Goal: Information Seeking & Learning: Learn about a topic

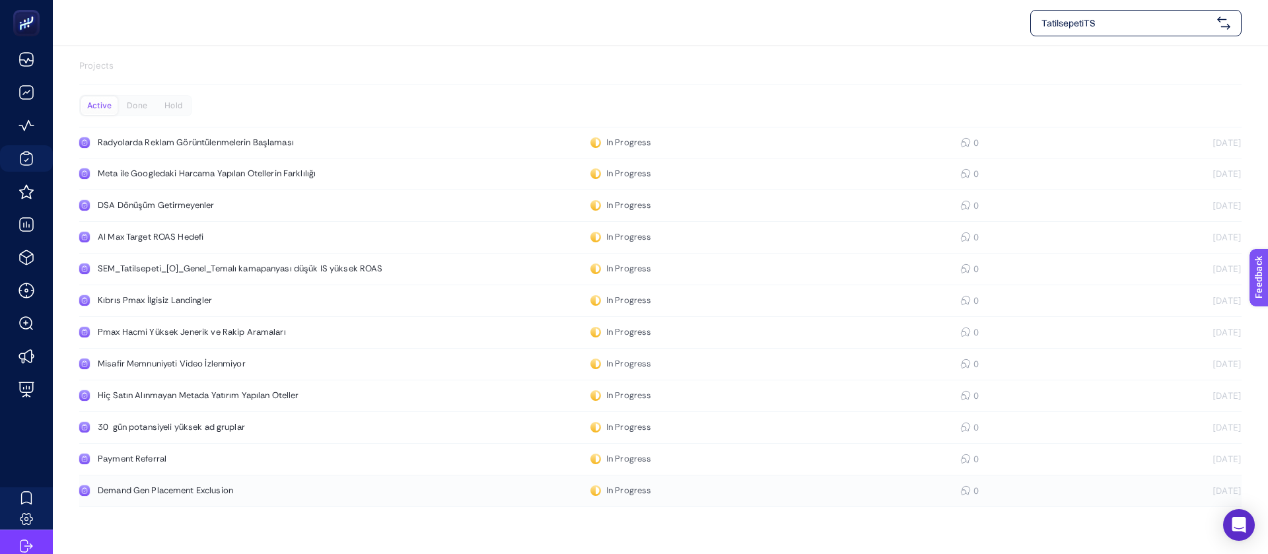
click at [154, 485] on div "Demand Gen Placement Exclusion" at bounding box center [250, 490] width 305 height 11
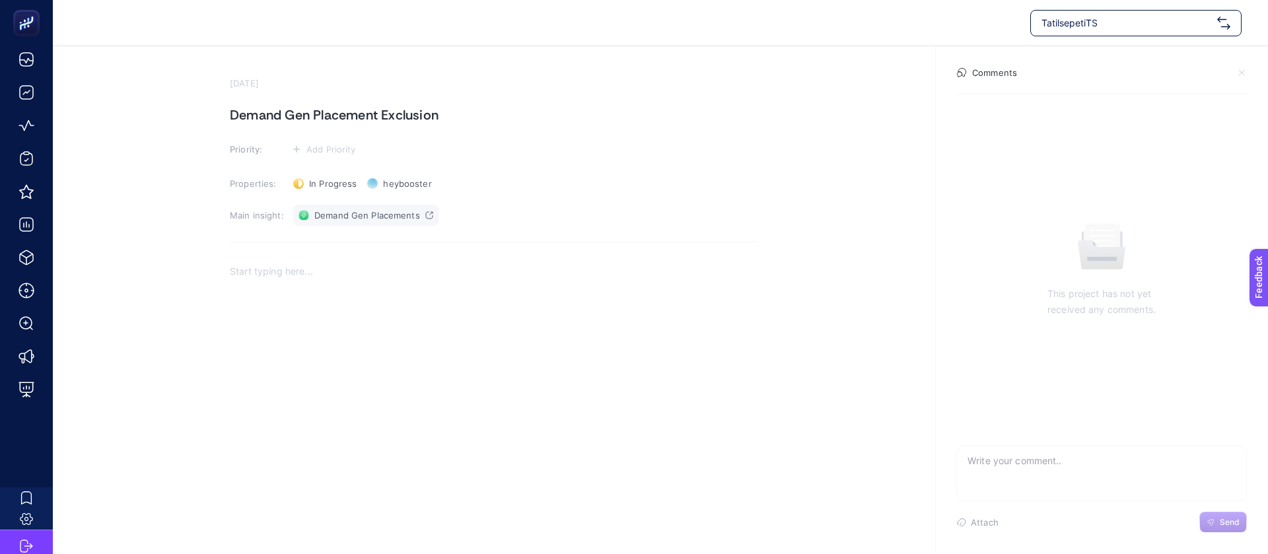
click at [354, 210] on span "Demand Gen Placements" at bounding box center [367, 215] width 106 height 11
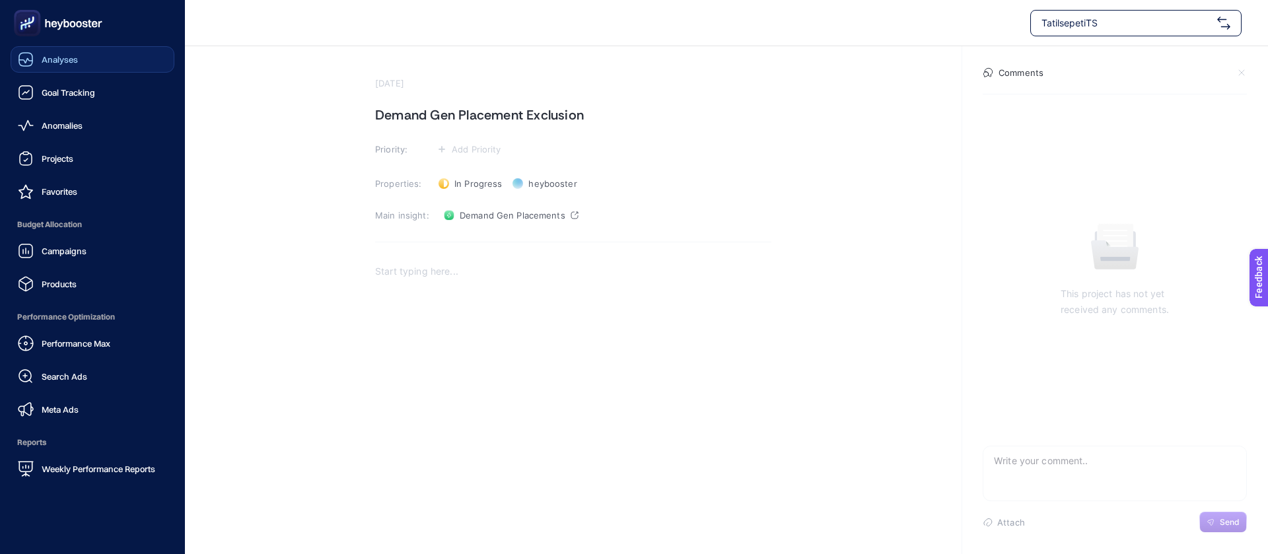
click at [69, 52] on link "Analyses" at bounding box center [93, 59] width 164 height 26
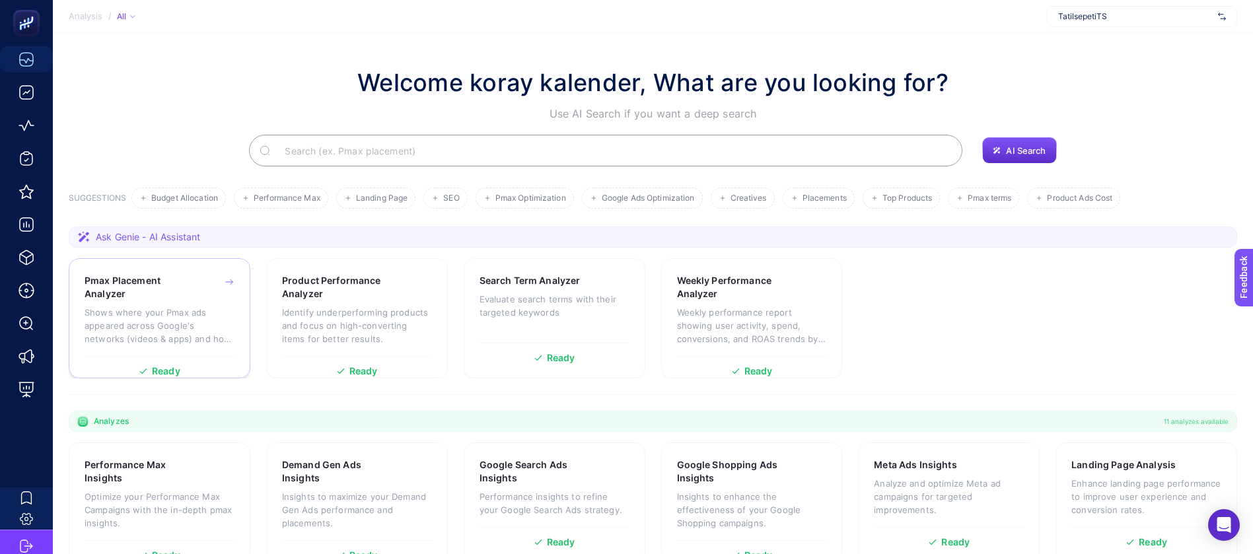
click at [204, 306] on p "Shows where your Pmax ads appeared across Google's networks (videos & apps) and…" at bounding box center [160, 326] width 150 height 40
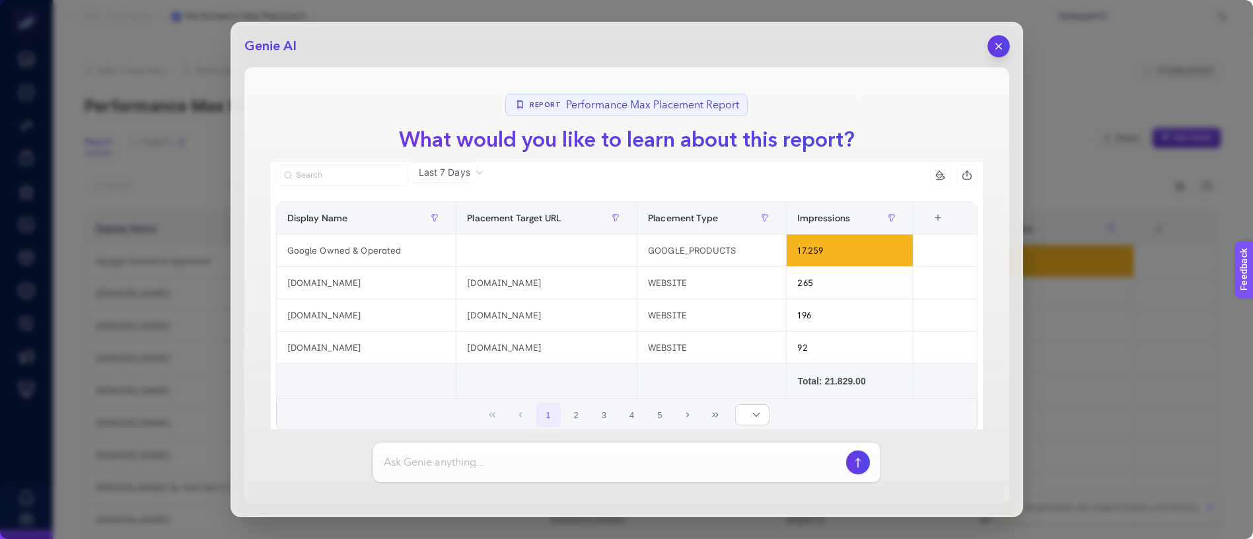
click at [1000, 41] on icon "button" at bounding box center [998, 46] width 11 height 11
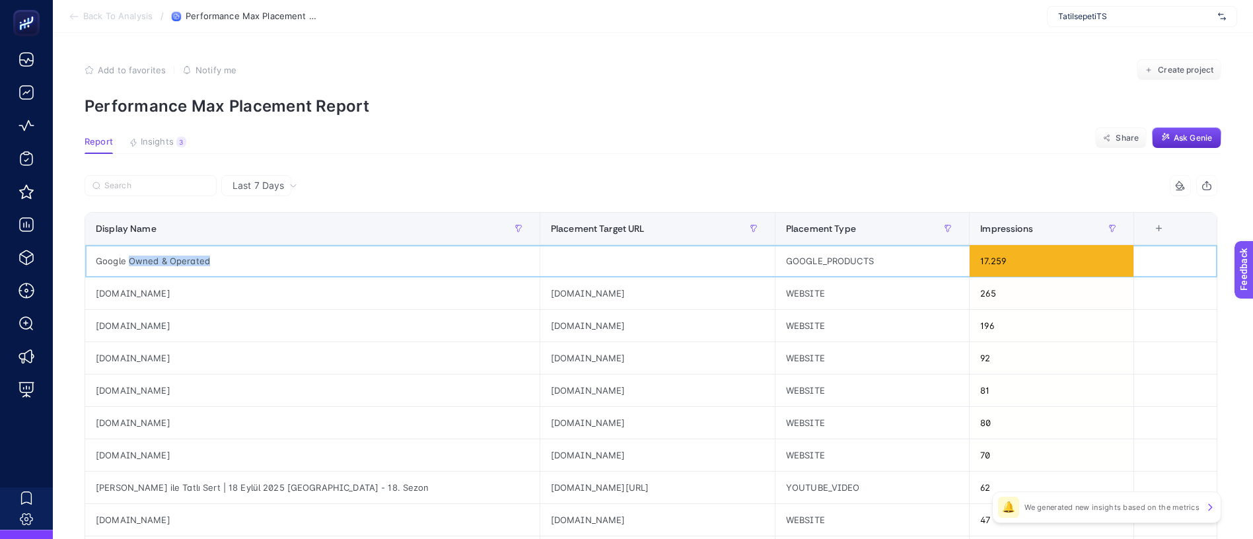
drag, startPoint x: 116, startPoint y: 220, endPoint x: 406, endPoint y: 221, distance: 289.9
click at [406, 245] on div "Google Owned & Operated" at bounding box center [312, 261] width 454 height 32
click at [540, 245] on div "Google Owned & Operated" at bounding box center [312, 261] width 454 height 32
drag, startPoint x: 921, startPoint y: 217, endPoint x: 999, endPoint y: 220, distance: 77.3
click at [969, 245] on div "GOOGLE_PRODUCTS" at bounding box center [872, 261] width 194 height 32
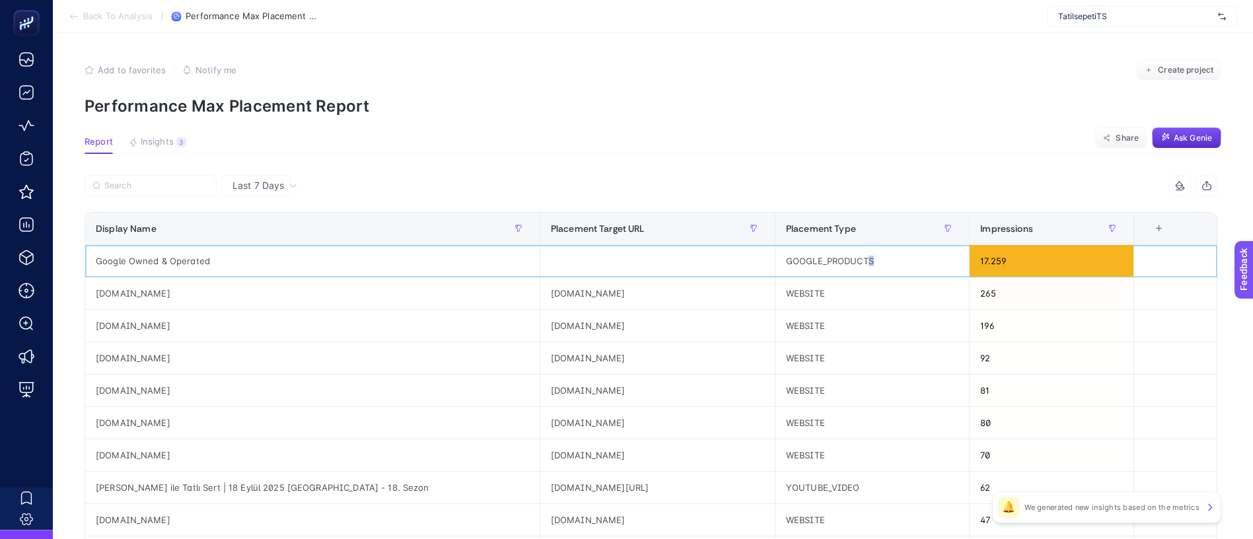
click at [969, 245] on div "GOOGLE_PRODUCTS" at bounding box center [872, 261] width 194 height 32
click at [353, 245] on div "Google Owned & Operated" at bounding box center [312, 261] width 454 height 32
click at [541, 175] on div "Last 7 Days" at bounding box center [651, 185] width 1133 height 21
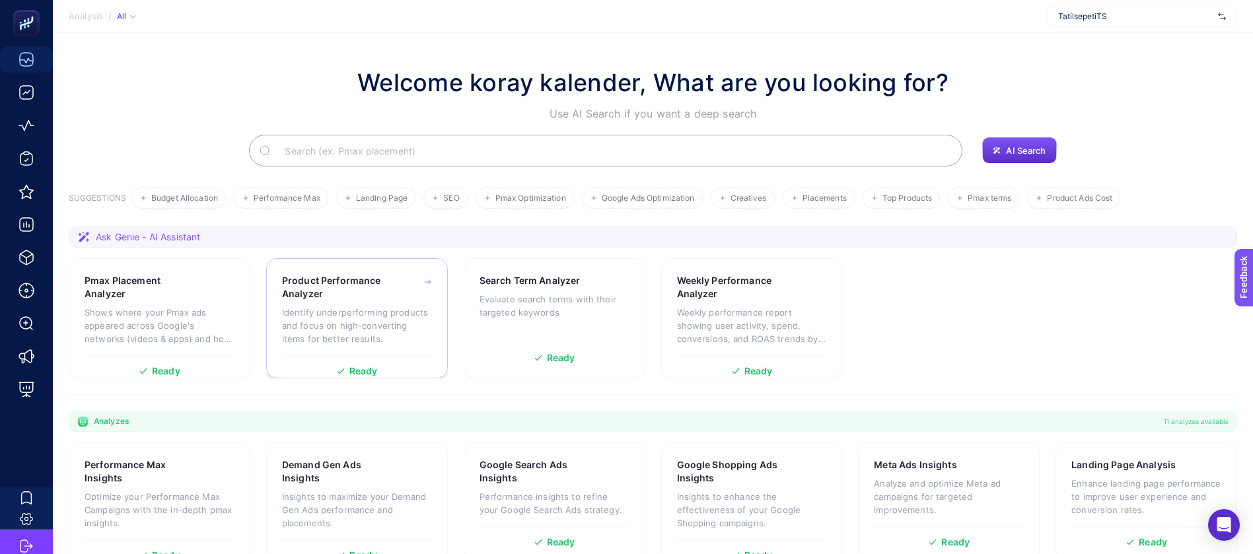
click at [386, 306] on p "Identify underperforming products and focus on high-converting items for better…" at bounding box center [357, 326] width 150 height 40
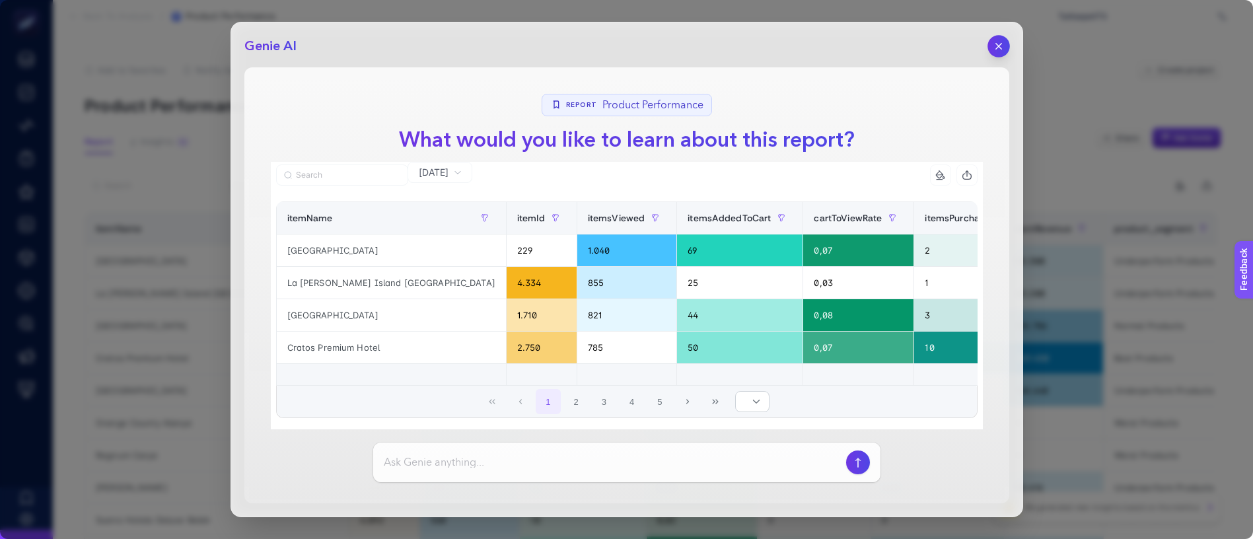
click at [1012, 38] on div "Genie AI Report Product Performance What would you like to learn about this rep…" at bounding box center [626, 269] width 793 height 495
click at [1004, 41] on icon "button" at bounding box center [998, 46] width 11 height 11
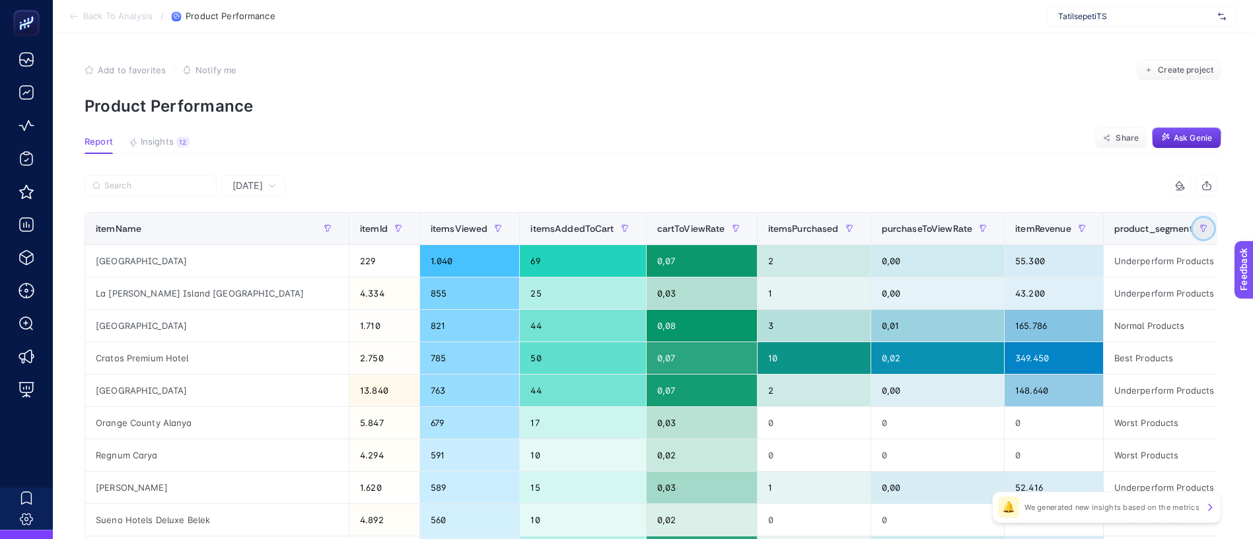
click at [1201, 225] on icon "button" at bounding box center [1201, 226] width 1 height 3
click at [1186, 213] on span "Match All" at bounding box center [1218, 218] width 85 height 26
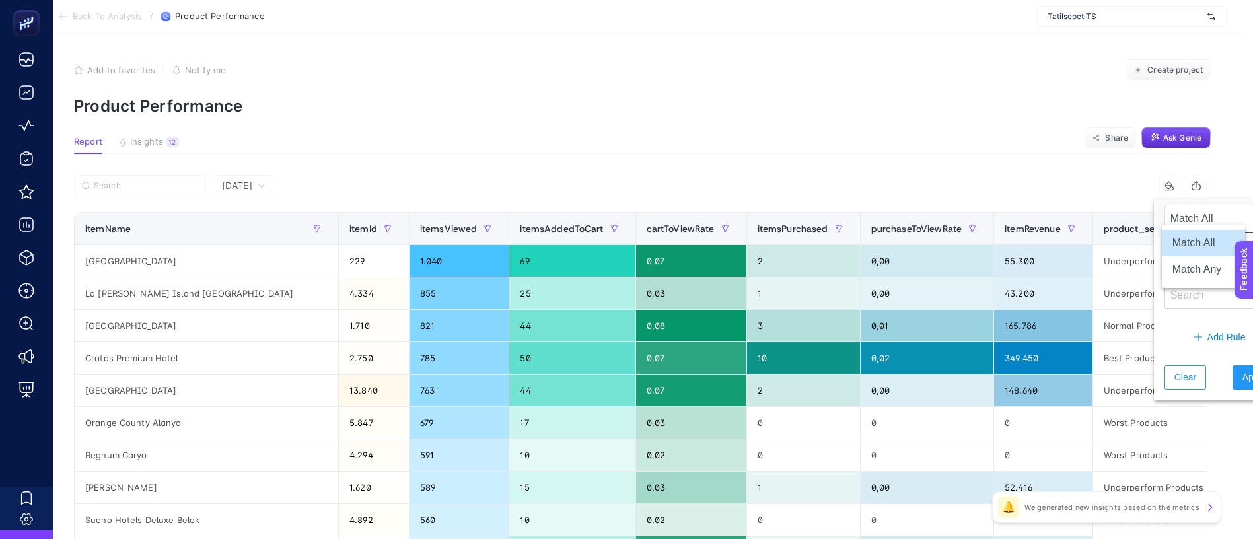
click at [1186, 213] on span "Match All" at bounding box center [1207, 218] width 85 height 26
click at [1186, 249] on span "Starts with" at bounding box center [1207, 262] width 85 height 26
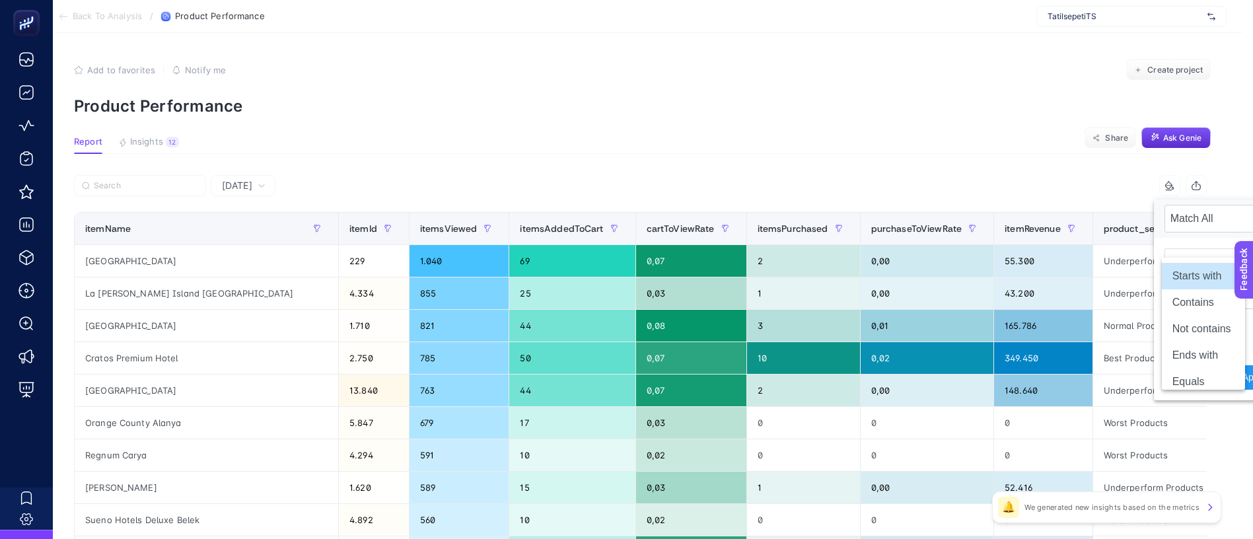
click at [1186, 249] on span "Starts with" at bounding box center [1207, 262] width 85 height 26
click at [1186, 281] on input "text" at bounding box center [1219, 295] width 111 height 28
click at [1191, 209] on span "Match All" at bounding box center [1207, 218] width 85 height 26
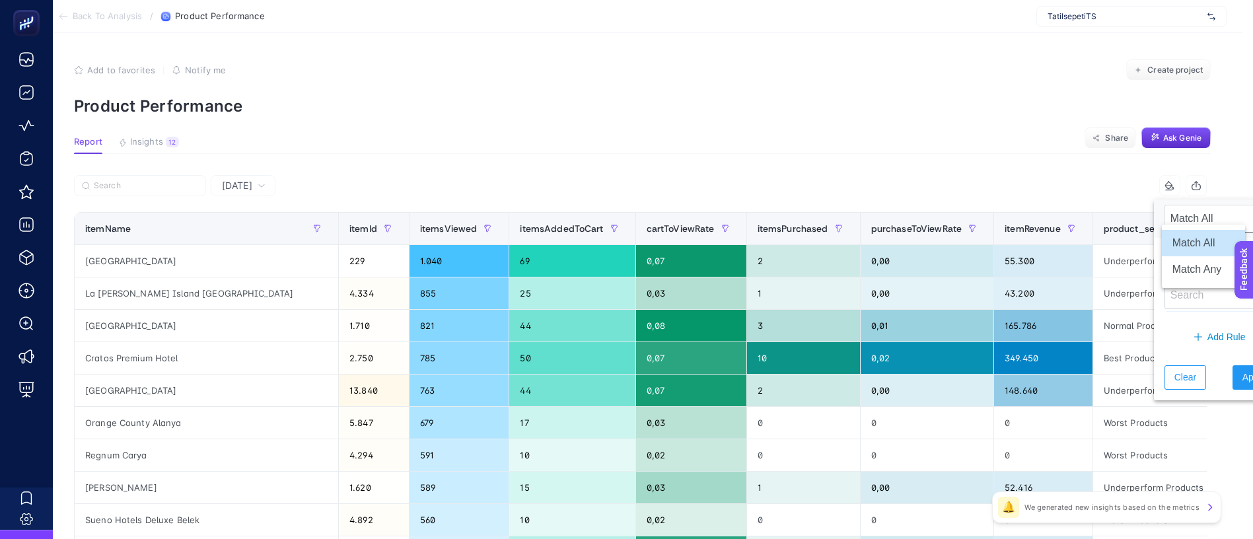
click at [1191, 209] on span "Match All" at bounding box center [1207, 218] width 85 height 26
click at [1200, 260] on div "Starts with" at bounding box center [1220, 279] width 132 height 82
click at [1197, 249] on span "Starts with" at bounding box center [1207, 262] width 85 height 26
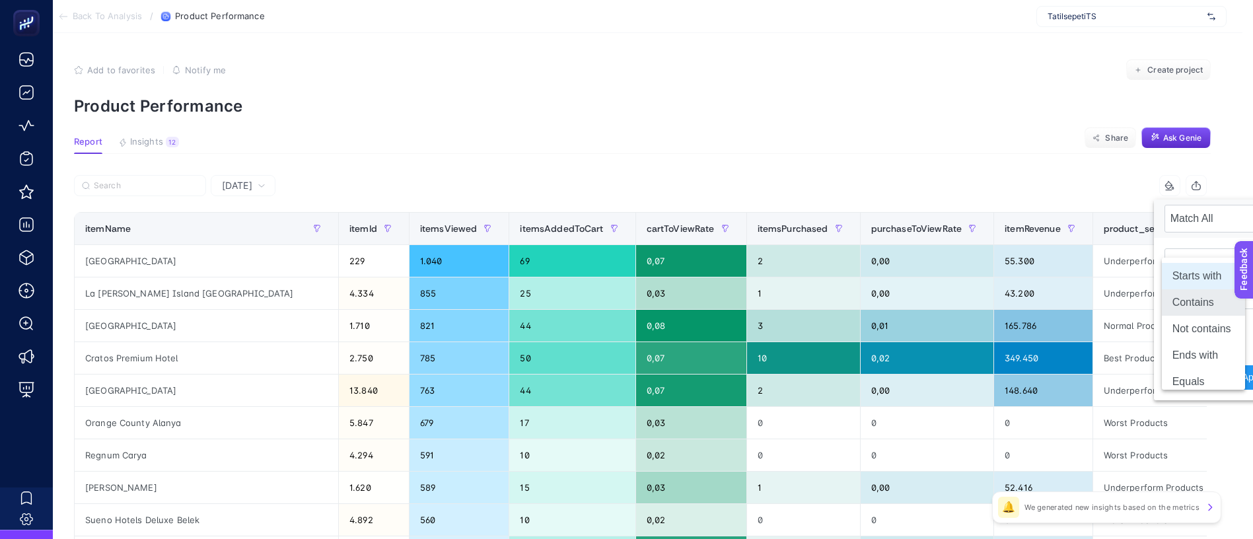
click at [1199, 289] on li "Contains" at bounding box center [1203, 302] width 83 height 26
click at [1199, 281] on input "text" at bounding box center [1219, 295] width 111 height 28
type input "best products"
drag, startPoint x: 1226, startPoint y: 339, endPoint x: 1218, endPoint y: 349, distance: 12.8
click at [1232, 365] on button "Apply" at bounding box center [1253, 377] width 43 height 24
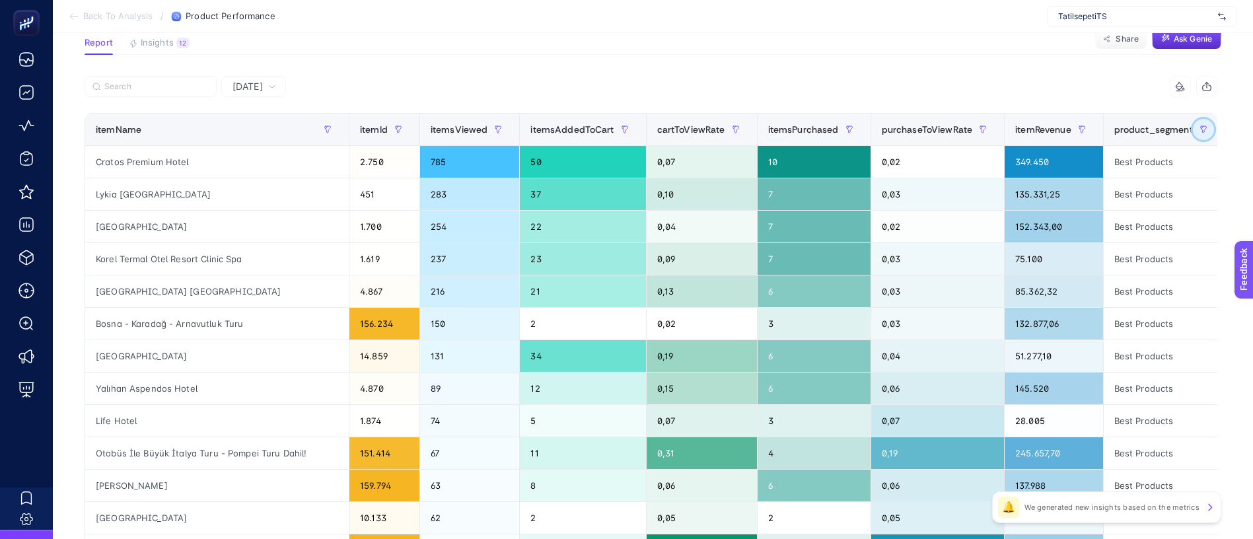
scroll to position [0, 1]
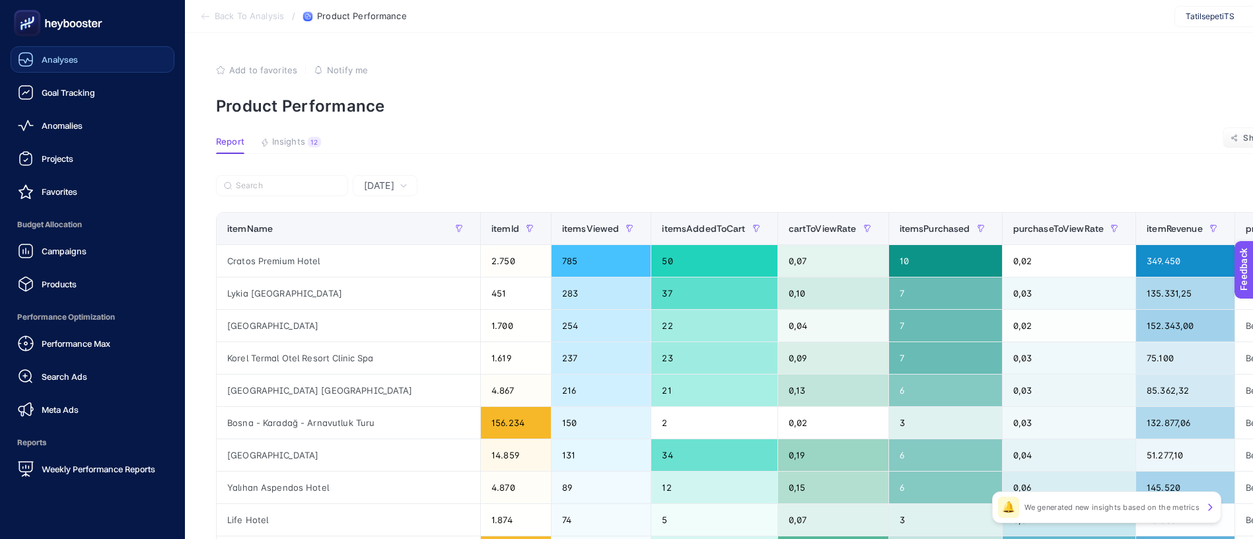
click at [53, 54] on span "Analyses" at bounding box center [60, 59] width 36 height 11
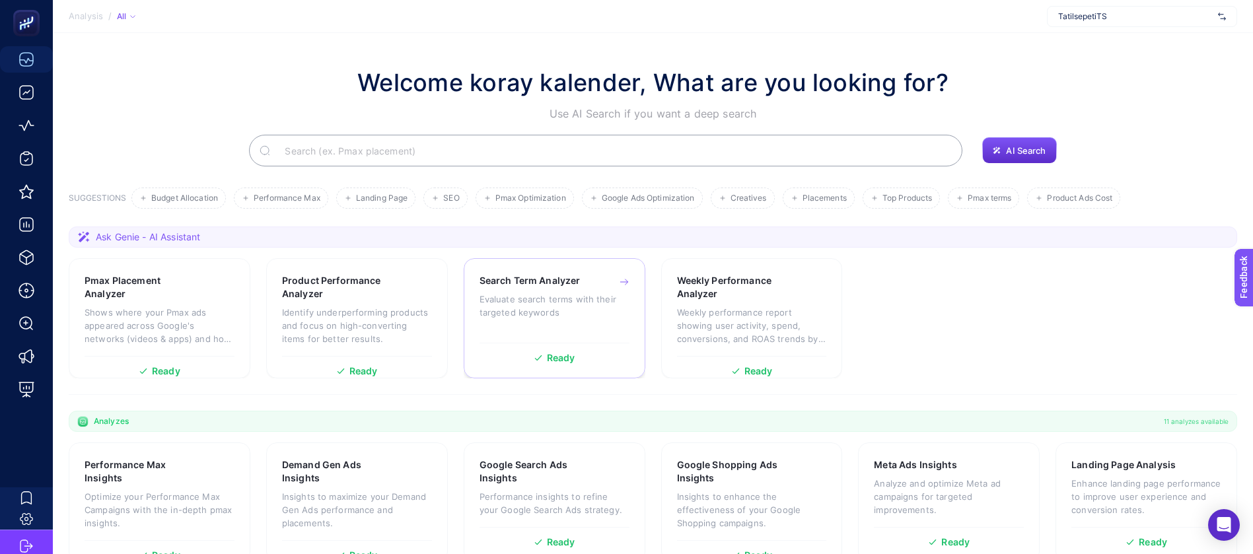
click at [544, 293] on p "Evaluate search terms with their targeted keywords" at bounding box center [554, 306] width 150 height 26
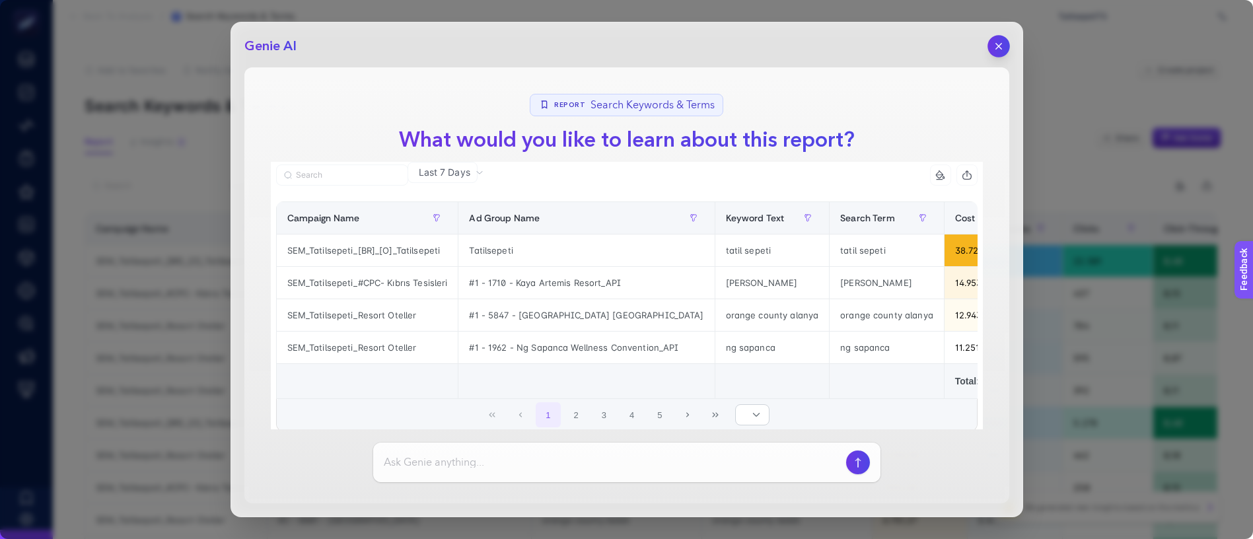
click at [1001, 44] on icon "button" at bounding box center [997, 46] width 5 height 5
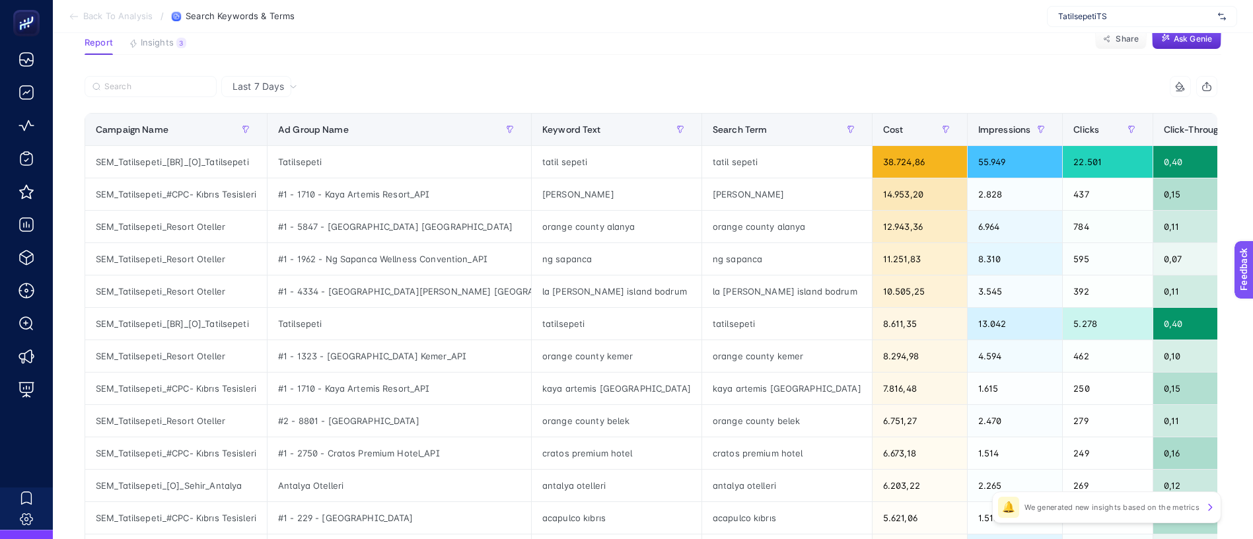
scroll to position [0, 1]
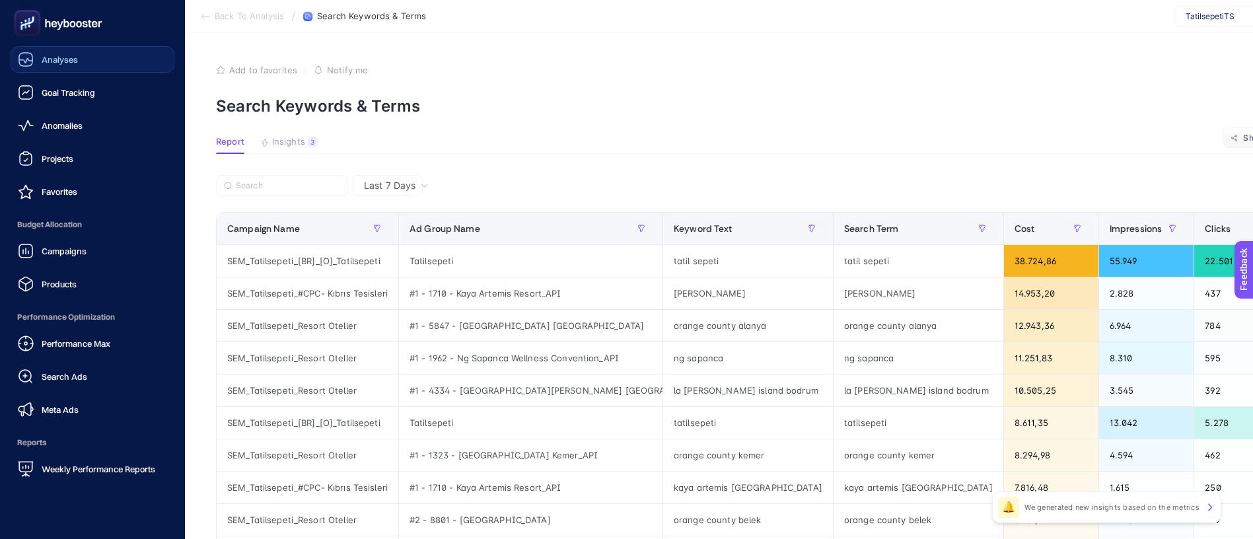
click at [42, 54] on span "Analyses" at bounding box center [60, 59] width 36 height 11
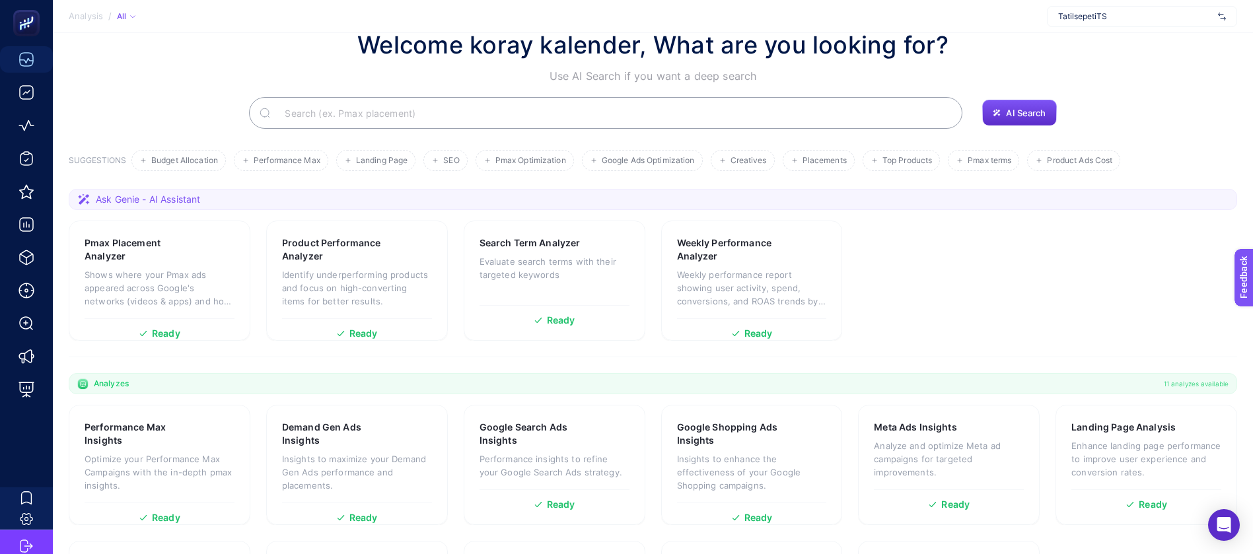
scroll to position [94, 0]
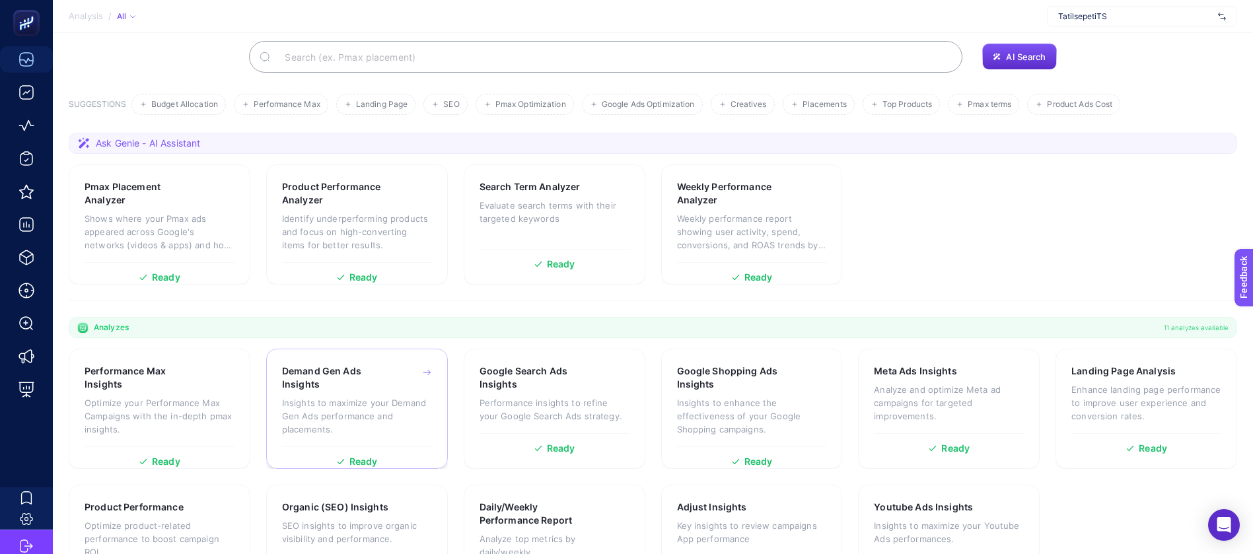
click at [304, 365] on div "Demand Gen Ads Insights Insights to maximize your Demand Gen Ads performance an…" at bounding box center [357, 406] width 150 height 82
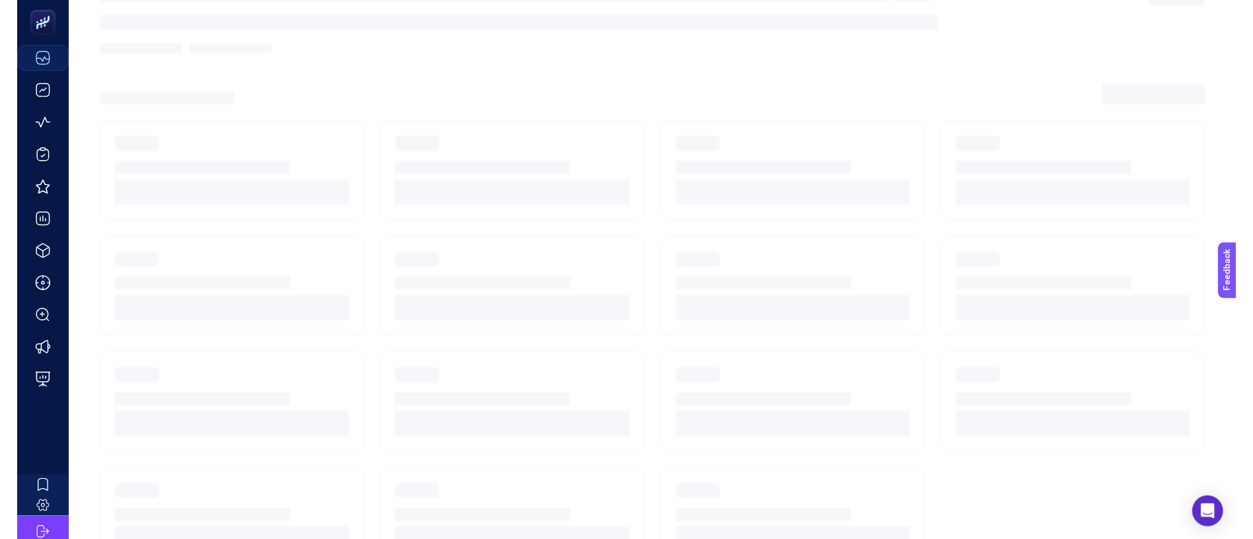
scroll to position [15, 0]
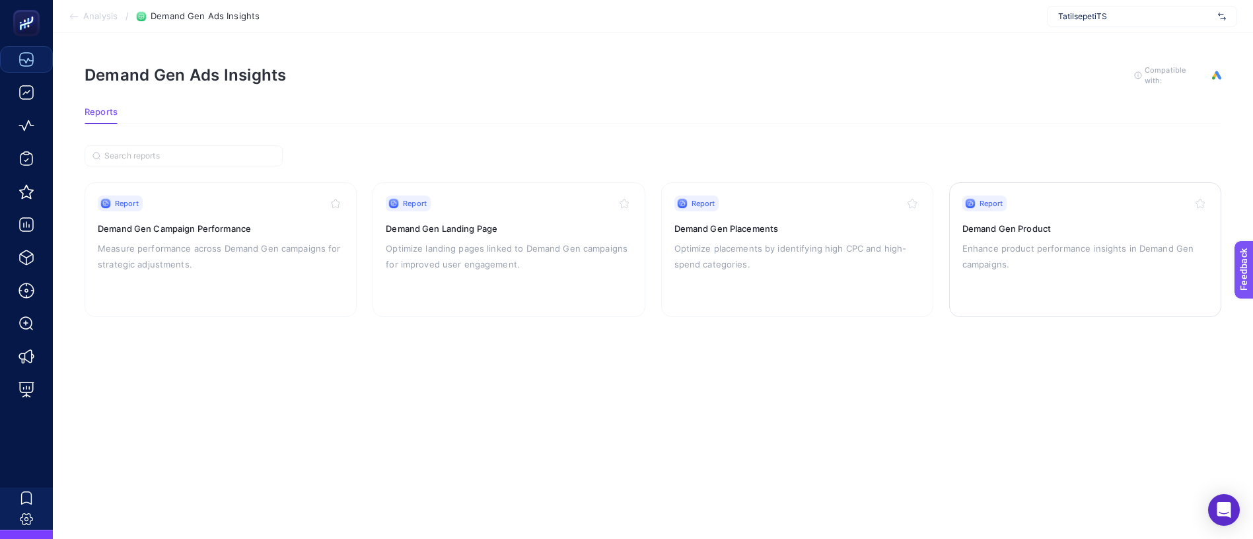
click at [1053, 240] on p "Enhance product performance insights in Demand Gen campaigns." at bounding box center [1085, 256] width 246 height 32
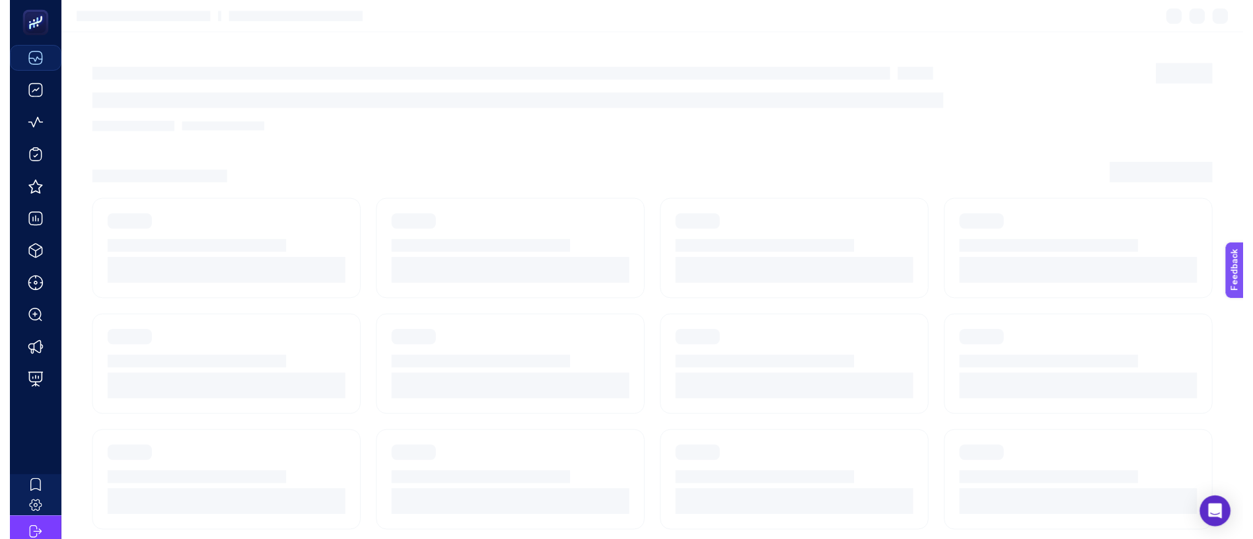
scroll to position [15, 0]
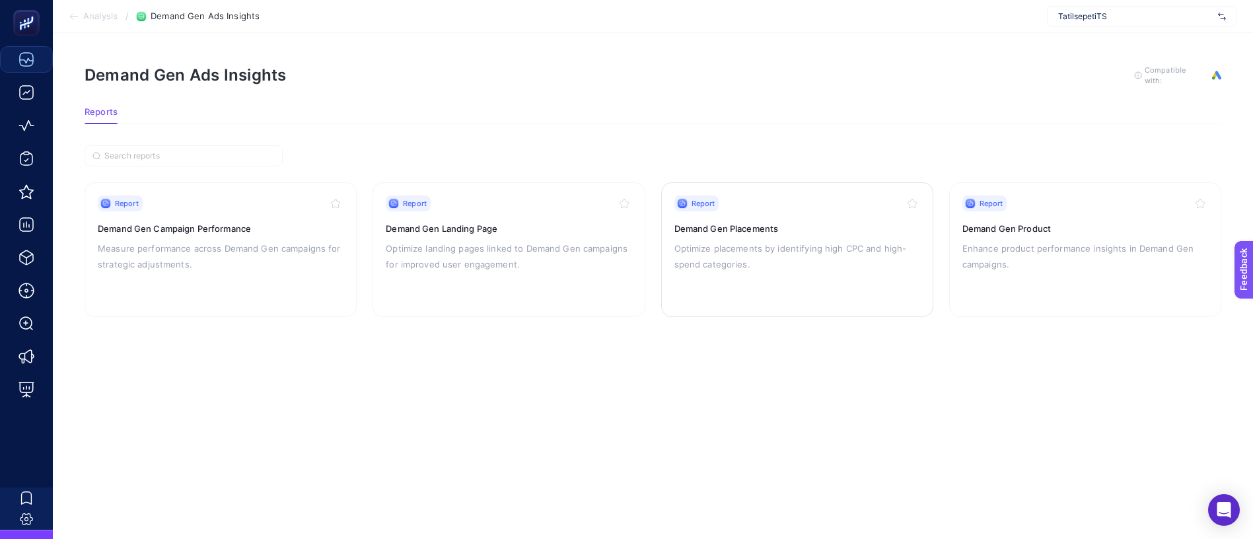
click at [818, 225] on div "Report Demand Gen Placements Optimize placements by identifying high CPC and hi…" at bounding box center [797, 249] width 246 height 108
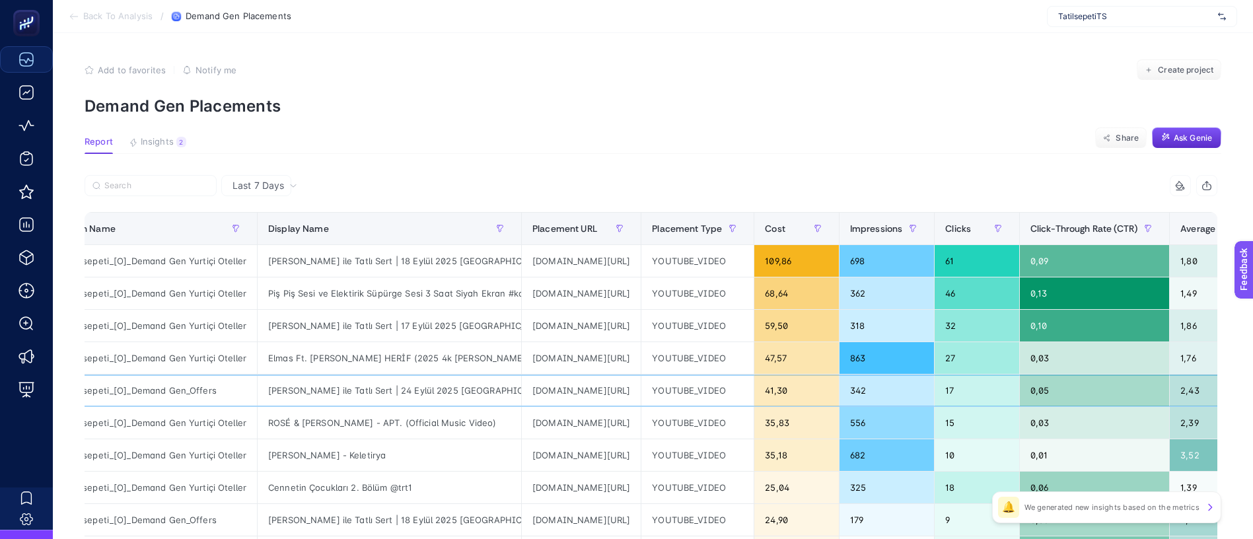
scroll to position [0, 150]
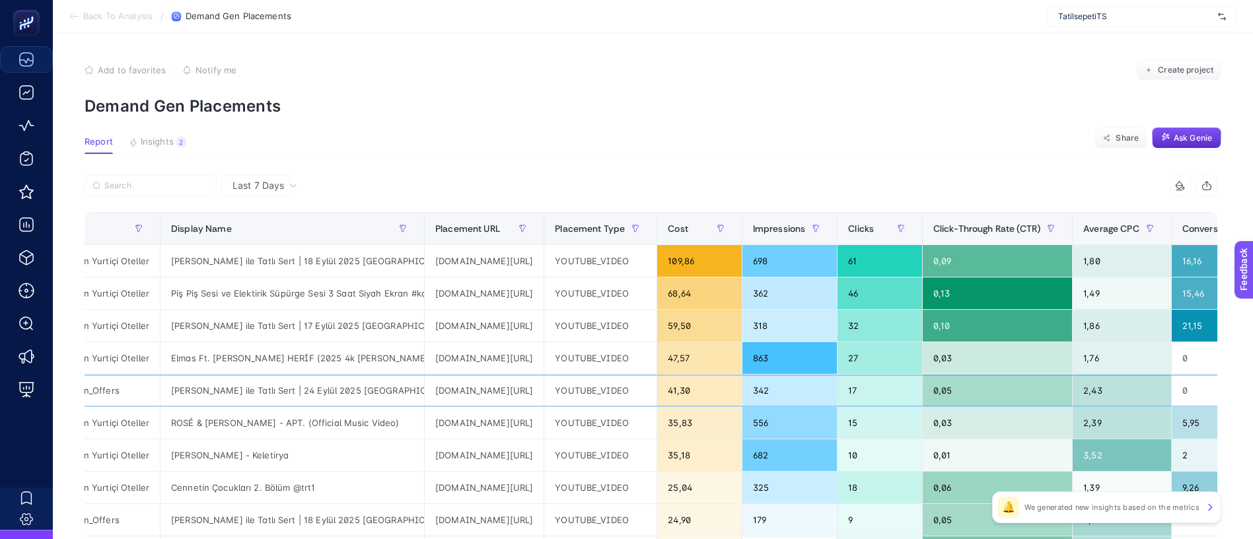
drag, startPoint x: 797, startPoint y: 322, endPoint x: 1119, endPoint y: 304, distance: 322.1
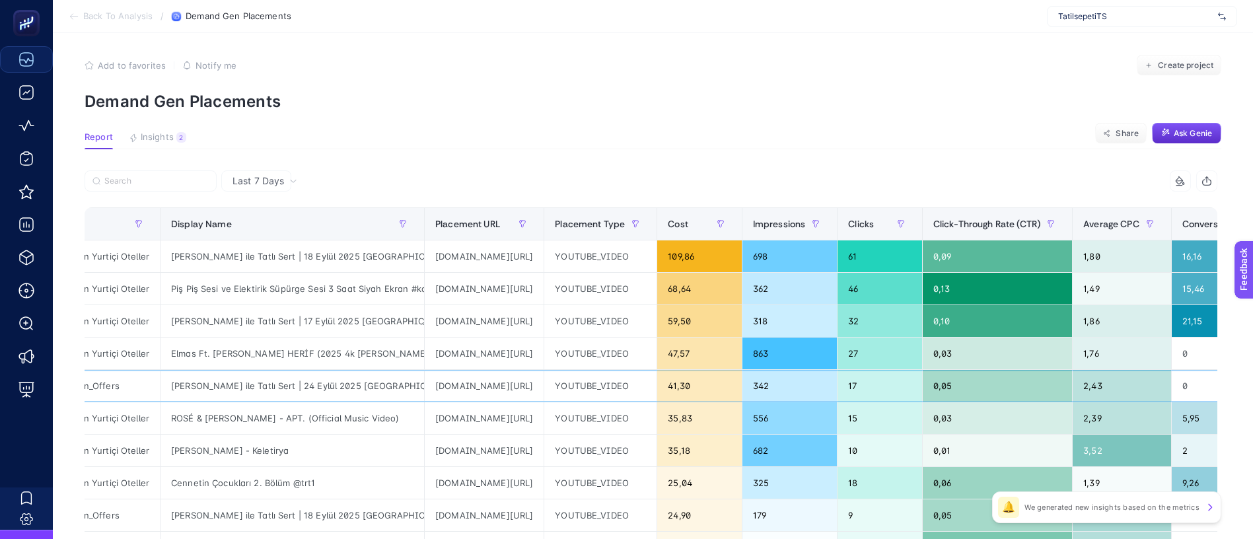
drag, startPoint x: 1119, startPoint y: 304, endPoint x: 597, endPoint y: 324, distance: 522.1
drag, startPoint x: 240, startPoint y: 151, endPoint x: 250, endPoint y: 143, distance: 13.1
click at [242, 174] on span "Last 7 Days" at bounding box center [258, 180] width 52 height 13
click at [250, 170] on div "Last 7 Days Last 7 Days Last 30 Days" at bounding box center [256, 180] width 70 height 21
click at [257, 213] on div "Display Name" at bounding box center [292, 223] width 242 height 21
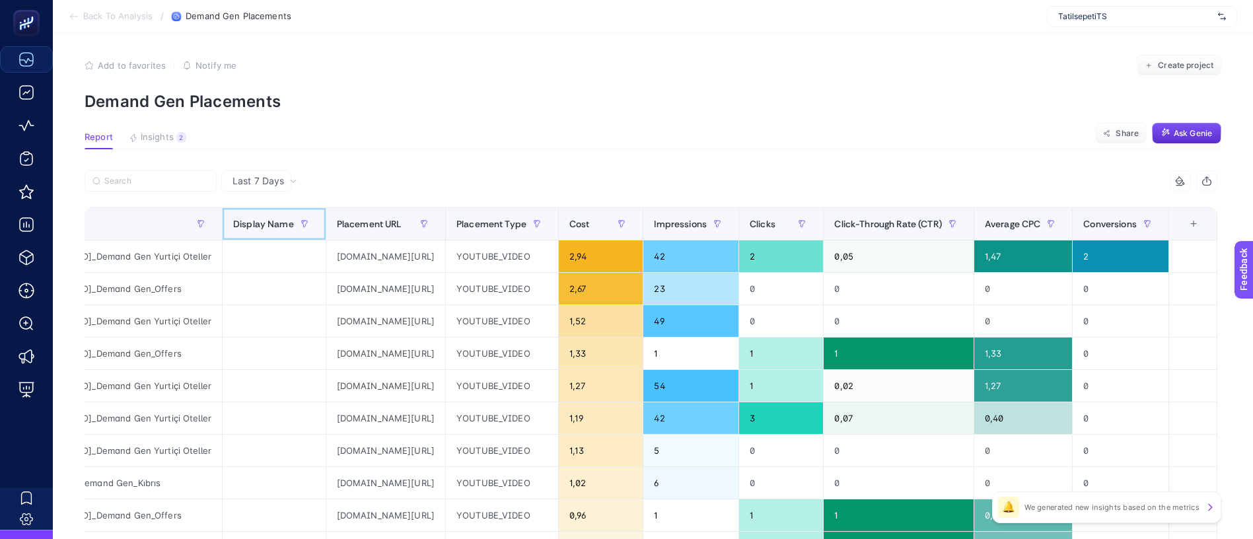
scroll to position [0, 0]
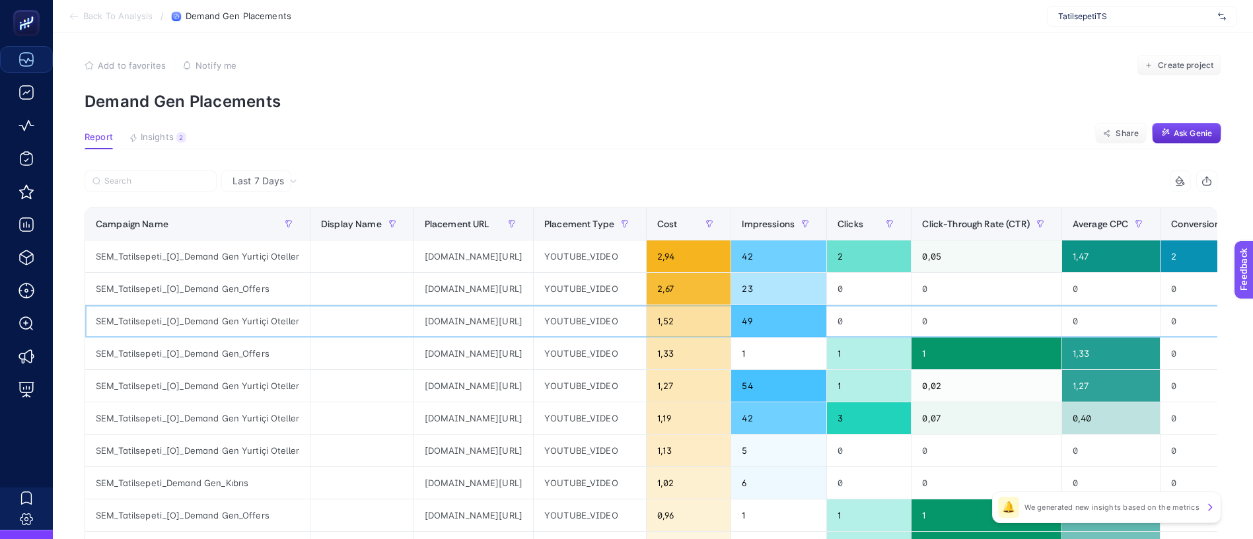
click at [355, 305] on div at bounding box center [361, 321] width 103 height 32
click at [277, 170] on div "Last 7 Days" at bounding box center [256, 180] width 70 height 21
click at [289, 177] on icon at bounding box center [293, 181] width 8 height 8
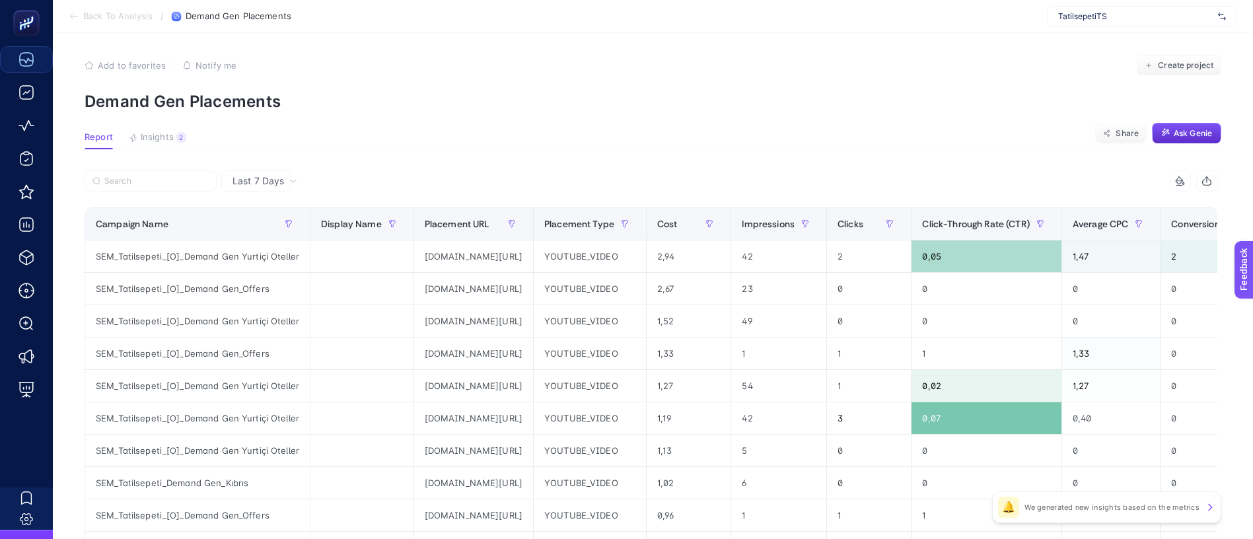
click at [243, 174] on span "Last 7 Days" at bounding box center [258, 180] width 52 height 13
click at [237, 174] on span "Last 7 Days" at bounding box center [258, 180] width 52 height 13
click at [238, 213] on div "Campaign Name" at bounding box center [197, 223] width 203 height 21
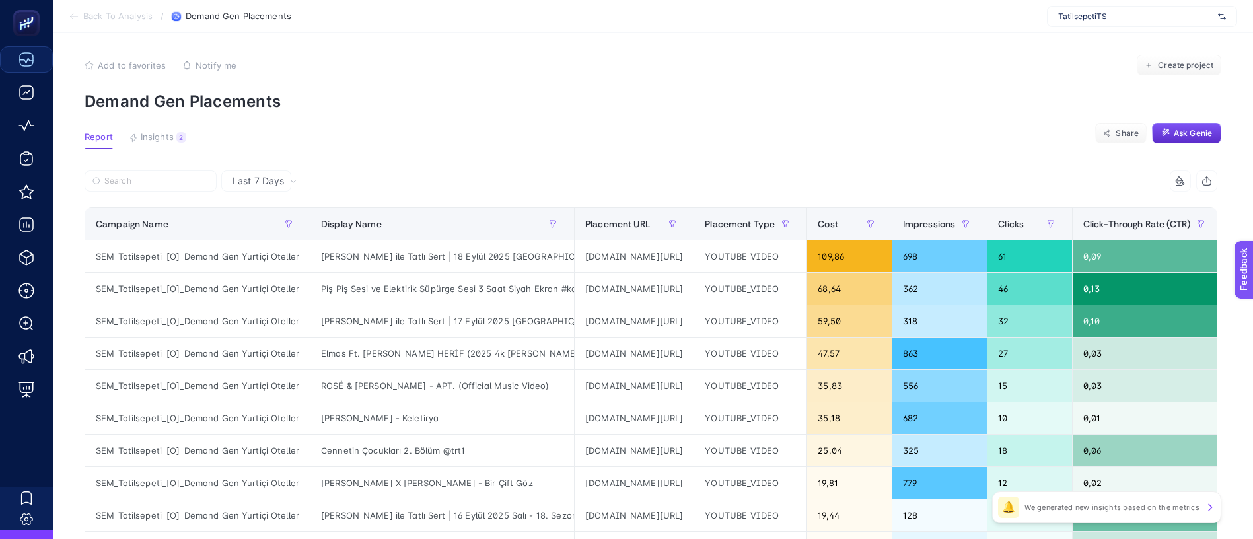
click at [253, 174] on span "Last 7 Days" at bounding box center [258, 180] width 52 height 13
drag, startPoint x: 244, startPoint y: 192, endPoint x: 510, endPoint y: 52, distance: 300.7
click at [243, 234] on li "Last 30 Days" at bounding box center [256, 252] width 62 height 37
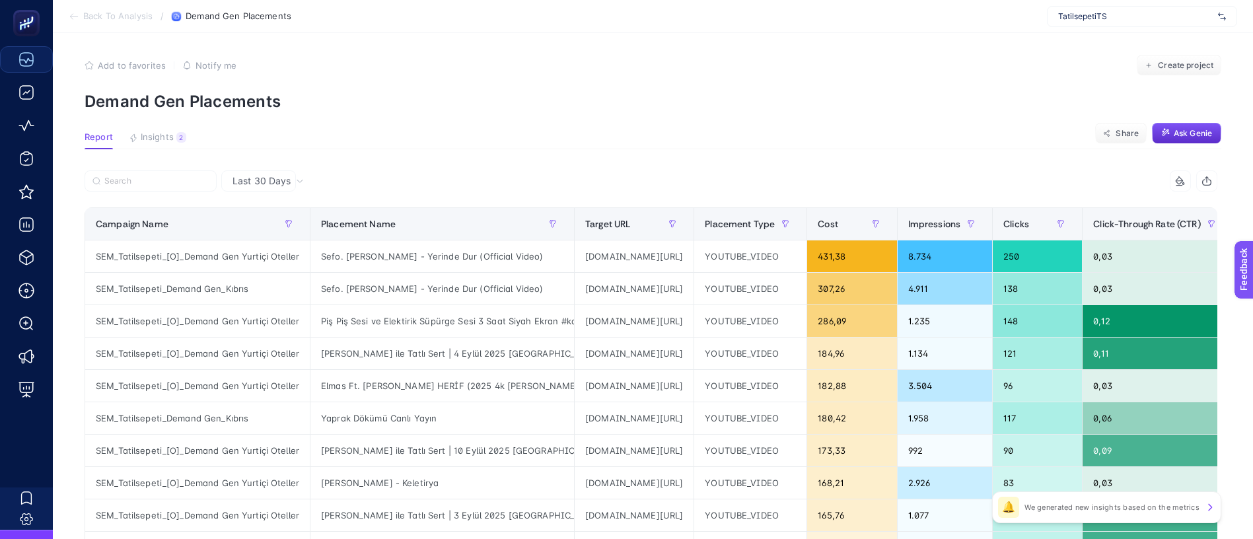
scroll to position [5, 1]
drag, startPoint x: 626, startPoint y: 114, endPoint x: 935, endPoint y: 118, distance: 308.5
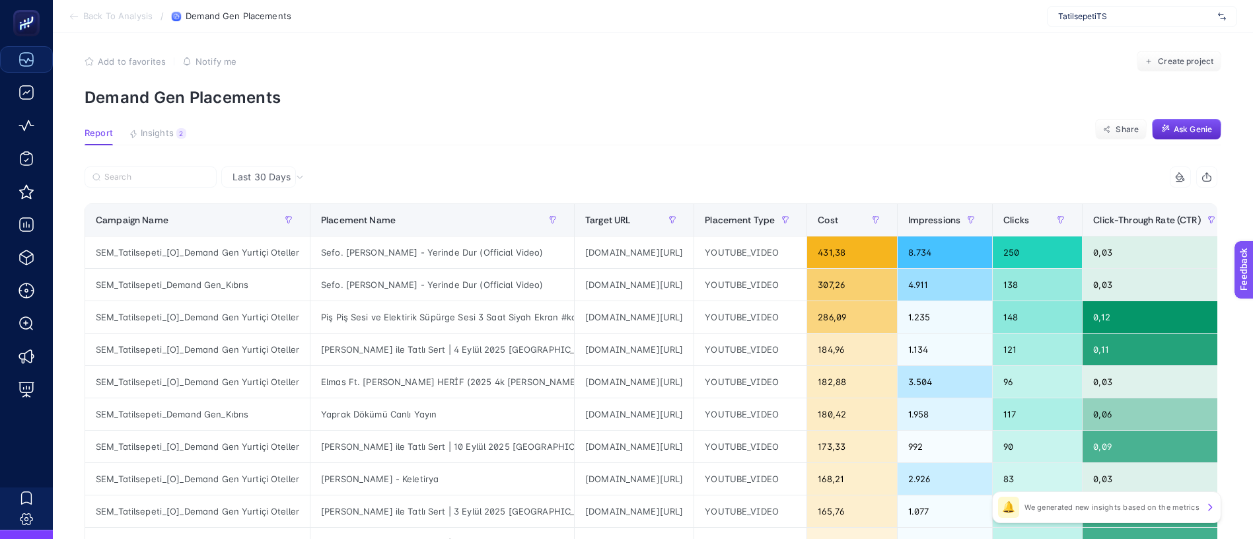
drag, startPoint x: 896, startPoint y: 139, endPoint x: 1212, endPoint y: 171, distance: 317.3
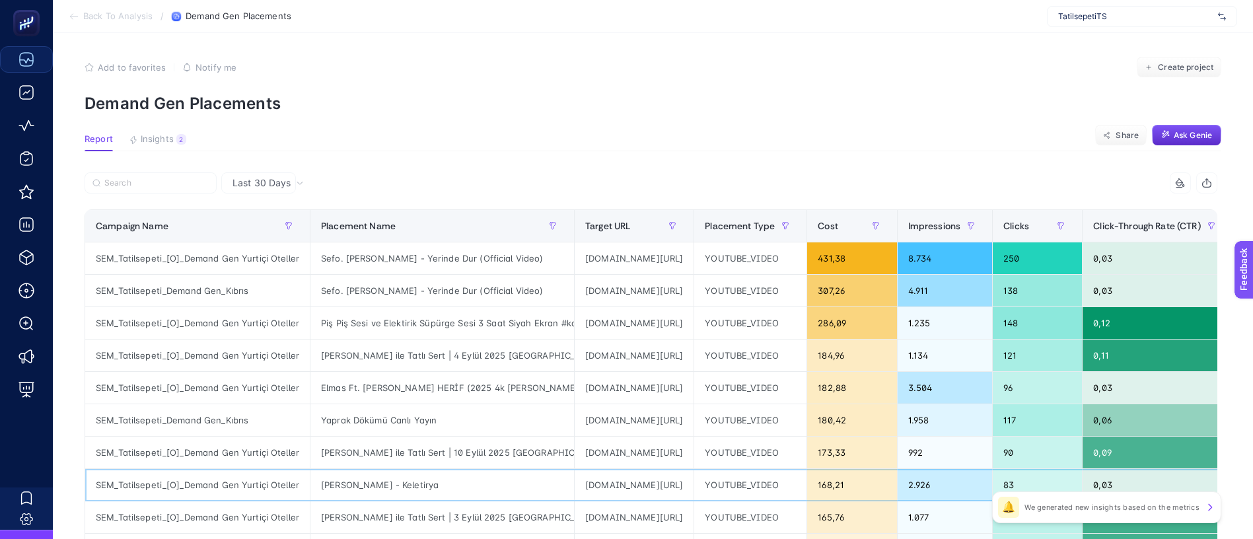
drag, startPoint x: 665, startPoint y: 380, endPoint x: 1138, endPoint y: 355, distance: 473.5
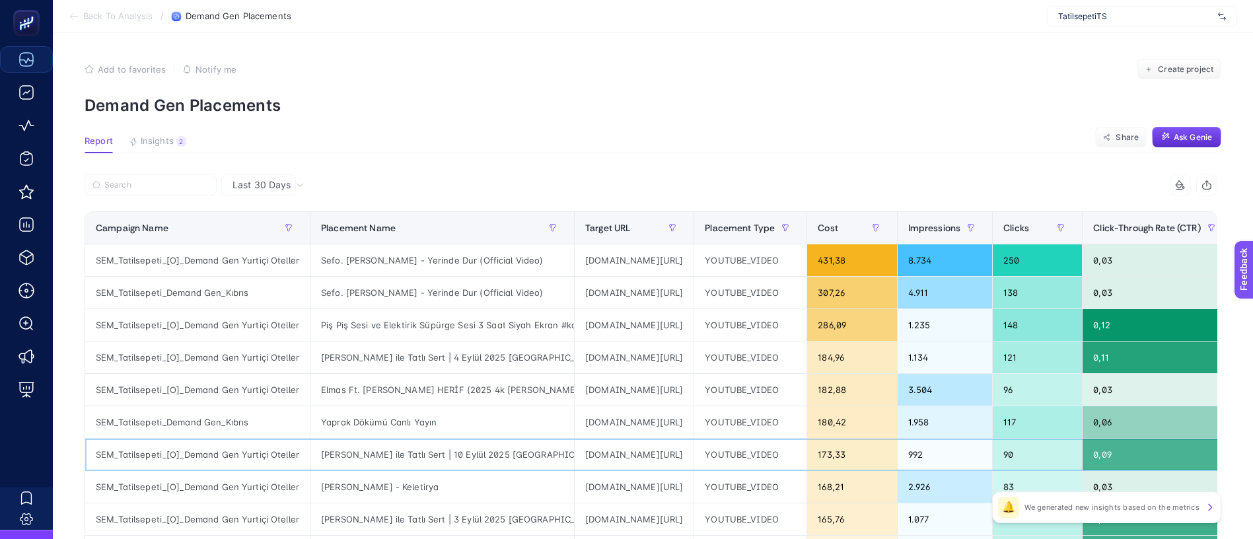
drag, startPoint x: 901, startPoint y: 337, endPoint x: 586, endPoint y: 378, distance: 317.0
drag, startPoint x: 573, startPoint y: 383, endPoint x: 1065, endPoint y: 376, distance: 491.4
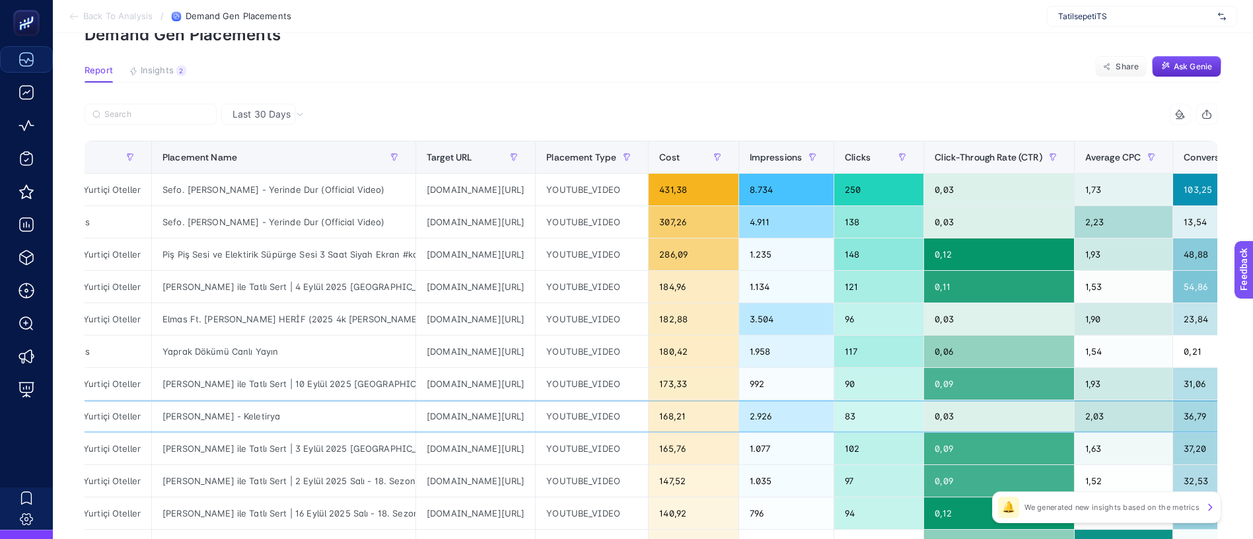
scroll to position [0, 0]
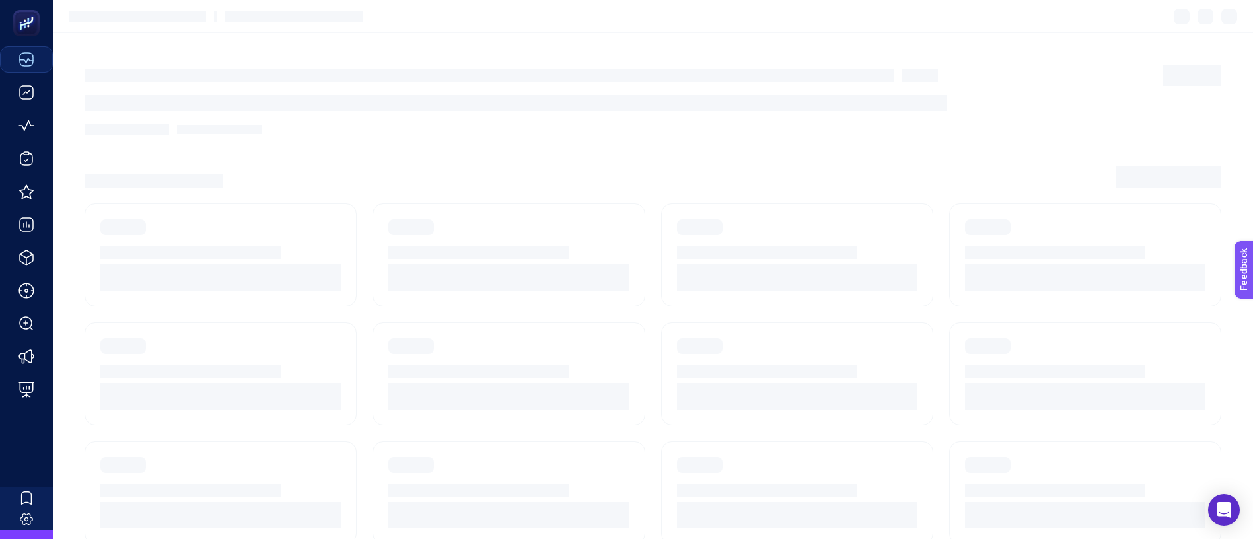
scroll to position [15, 0]
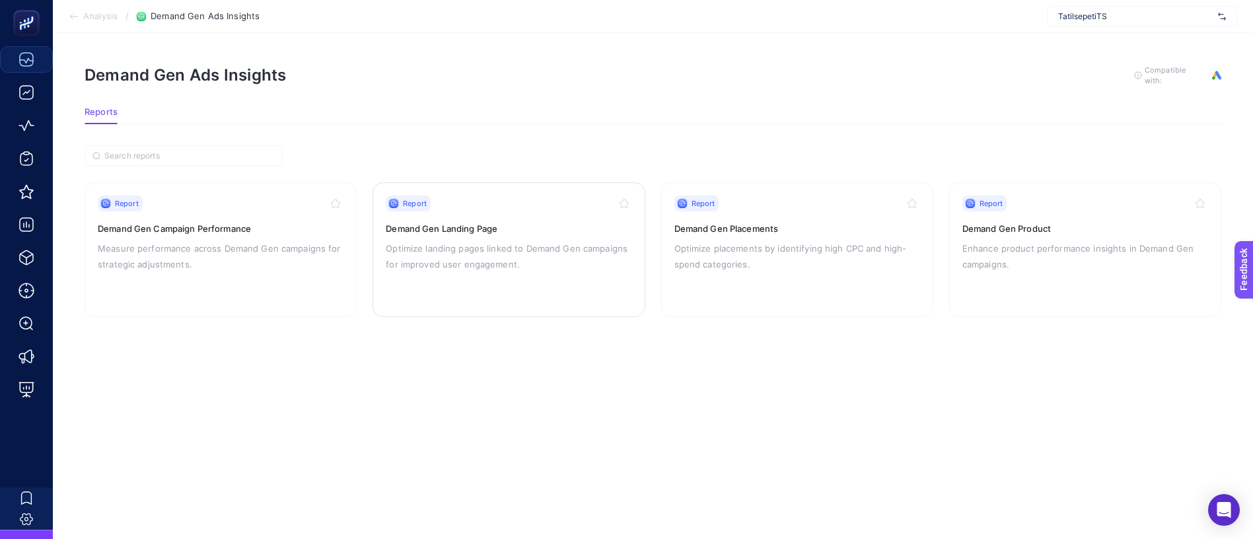
click at [508, 240] on p "Optimize landing pages linked to Demand Gen campaigns for improved user engagem…" at bounding box center [509, 256] width 246 height 32
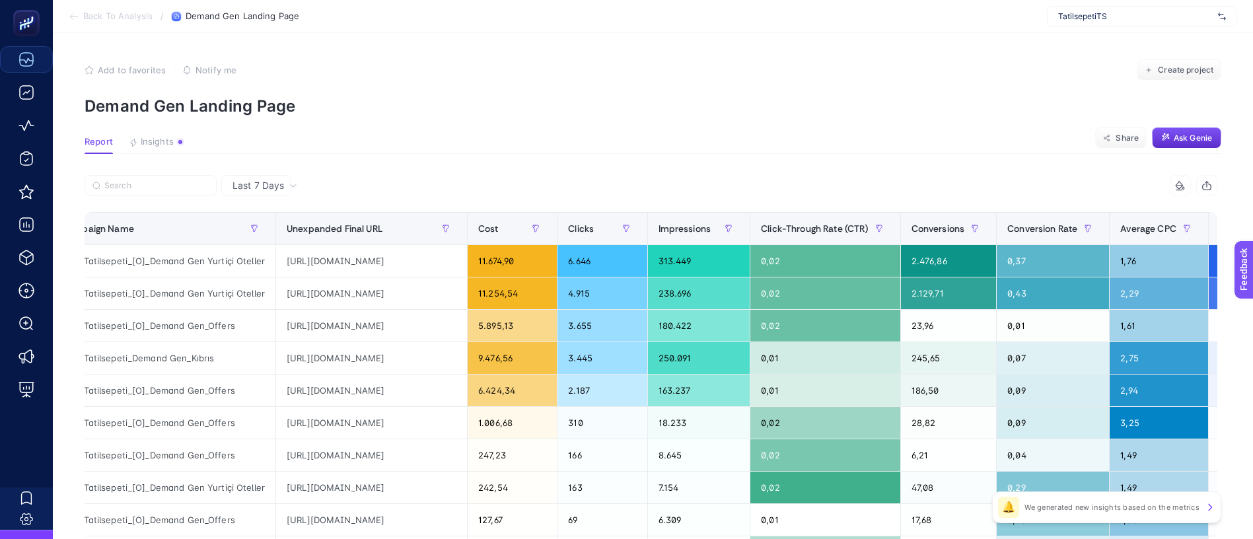
scroll to position [0, 111]
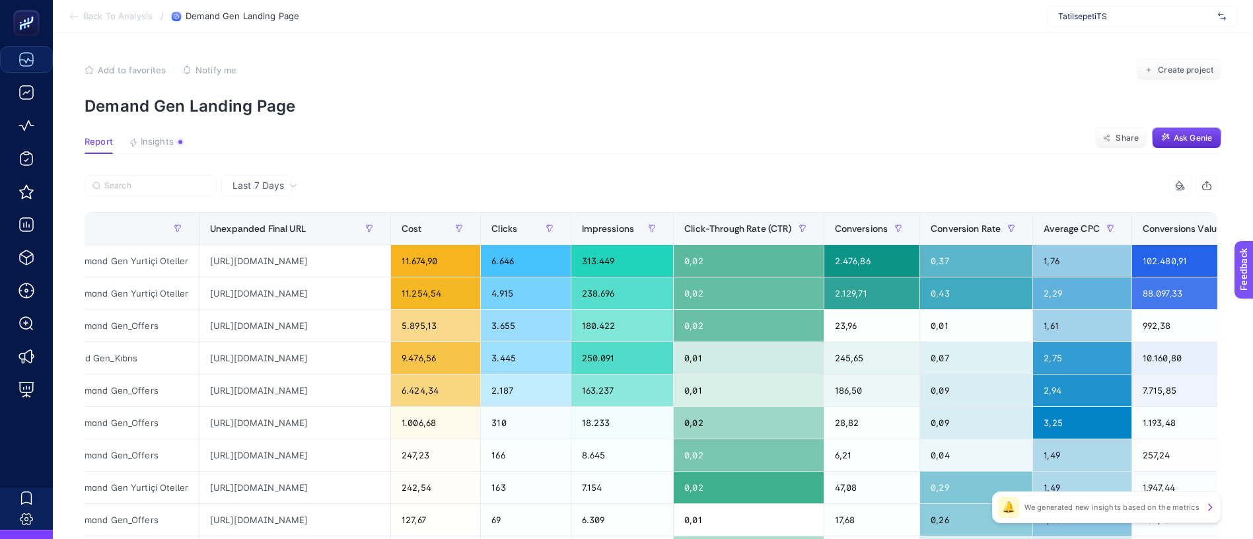
drag, startPoint x: 390, startPoint y: 139, endPoint x: 610, endPoint y: 140, distance: 219.3
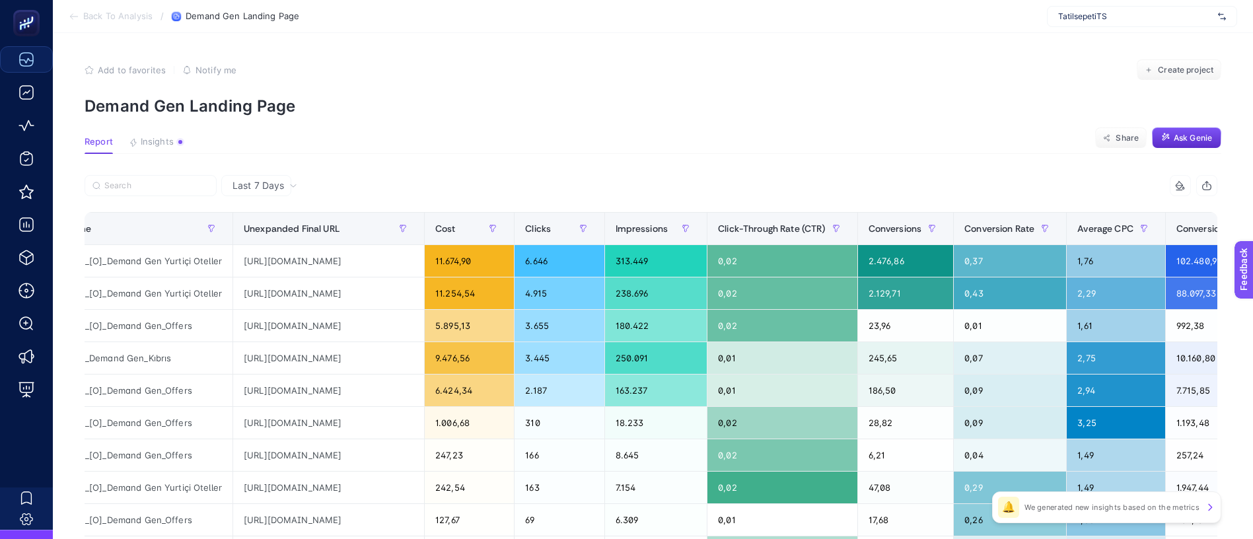
scroll to position [0, 0]
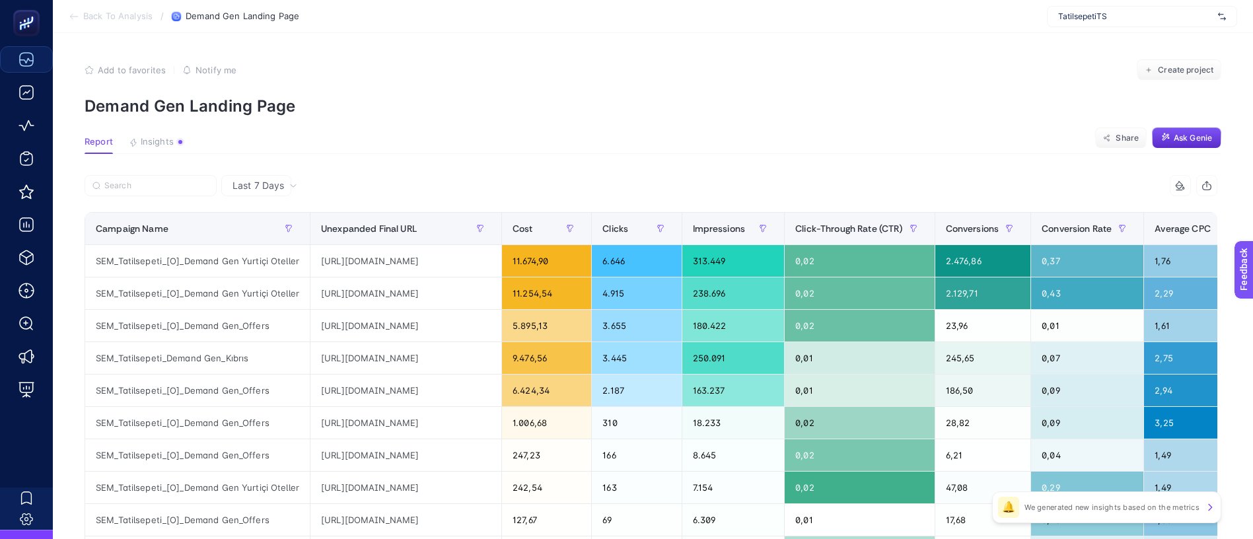
drag, startPoint x: 643, startPoint y: 145, endPoint x: 322, endPoint y: 148, distance: 321.0
drag, startPoint x: 272, startPoint y: 155, endPoint x: 1080, endPoint y: 106, distance: 809.1
click at [1081, 107] on article "Add to favorites false Notify me Create project Demand Gen Landing Page Report …" at bounding box center [653, 549] width 1200 height 1032
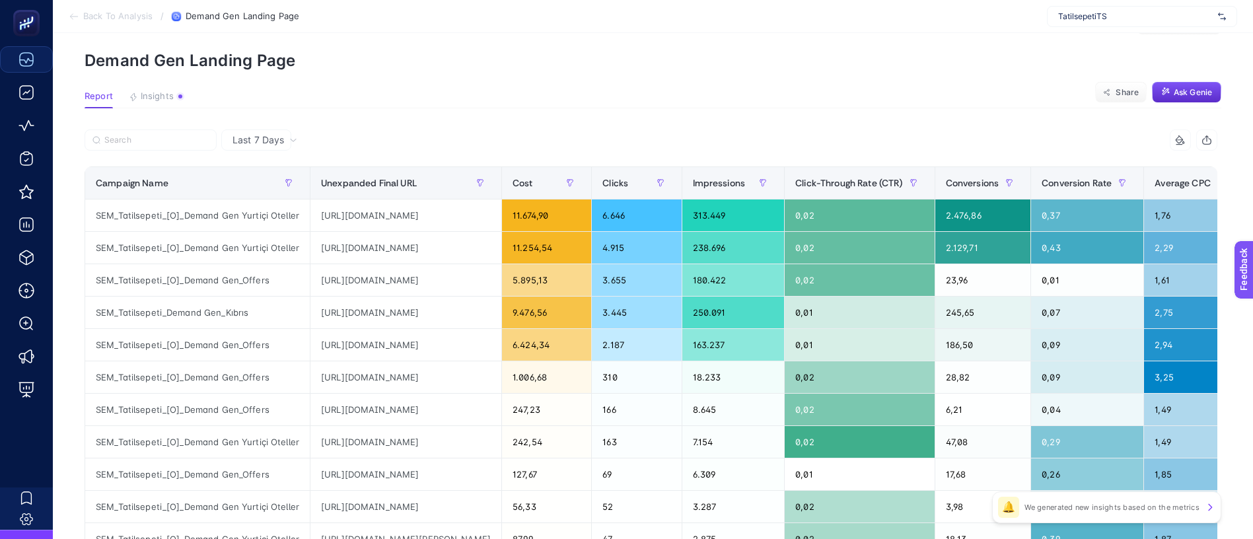
scroll to position [0, 1]
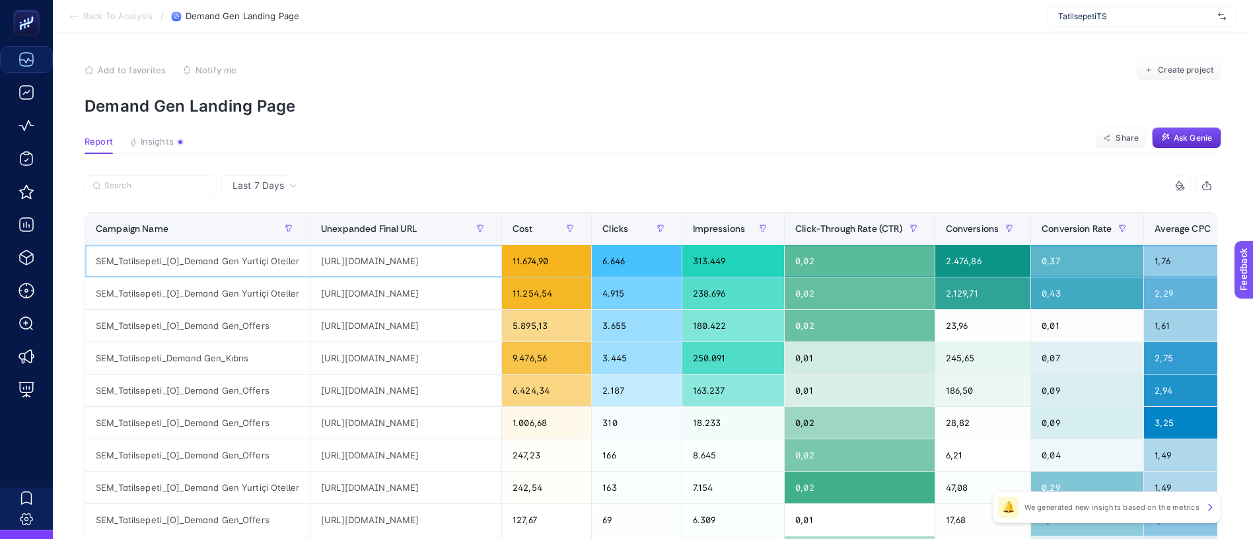
click at [395, 245] on div "[URL][DOMAIN_NAME]" at bounding box center [405, 261] width 191 height 32
click at [251, 245] on div "SEM_Tatilsepeti_[O]_Demand Gen Yurtiçi Oteller" at bounding box center [197, 261] width 225 height 32
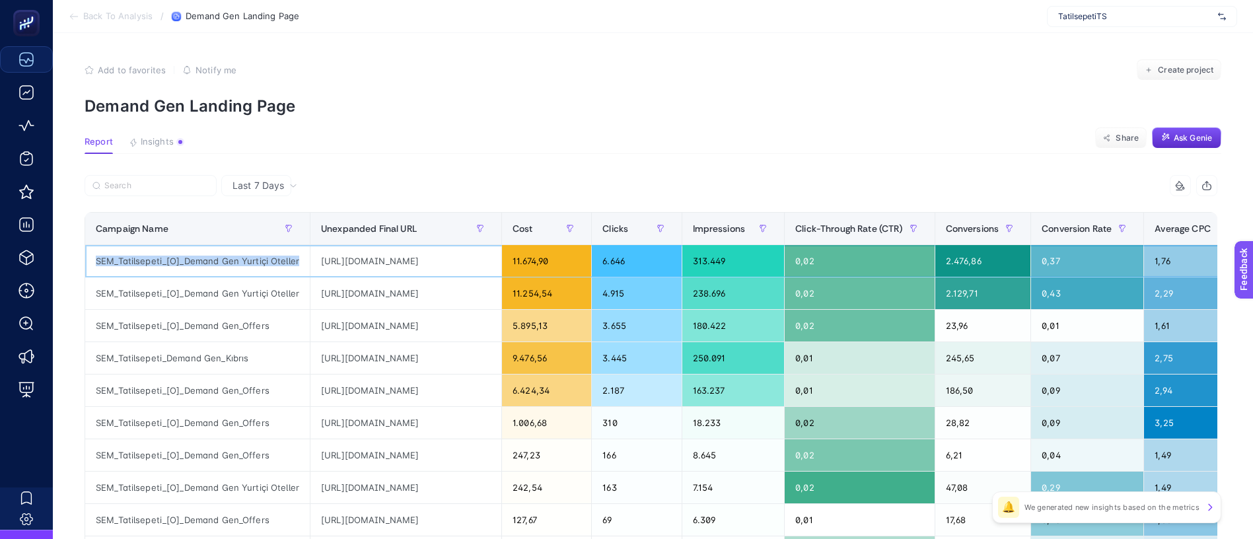
click at [251, 245] on div "SEM_Tatilsepeti_[O]_Demand Gen Yurtiçi Oteller" at bounding box center [197, 261] width 225 height 32
click at [421, 277] on div "[URL][DOMAIN_NAME]" at bounding box center [405, 293] width 191 height 32
click at [404, 245] on div "[URL][DOMAIN_NAME]" at bounding box center [405, 261] width 191 height 32
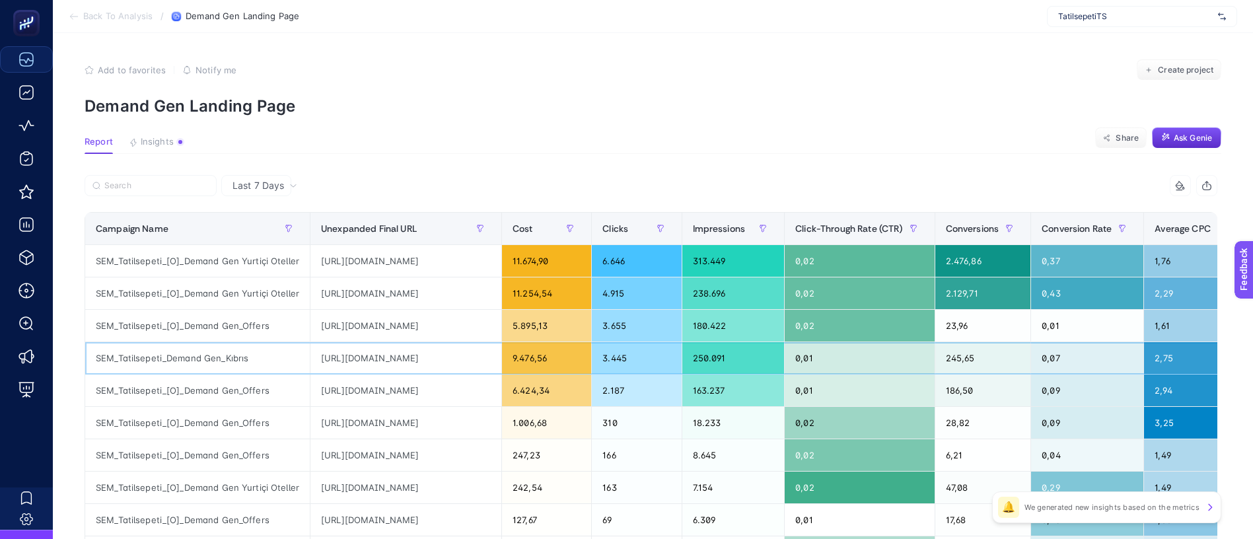
click at [404, 342] on div "[URL][DOMAIN_NAME]" at bounding box center [405, 358] width 191 height 32
drag, startPoint x: 302, startPoint y: 267, endPoint x: 503, endPoint y: 265, distance: 200.1
click at [501, 310] on div "[URL][DOMAIN_NAME]" at bounding box center [405, 326] width 191 height 32
